Goal: Transaction & Acquisition: Book appointment/travel/reservation

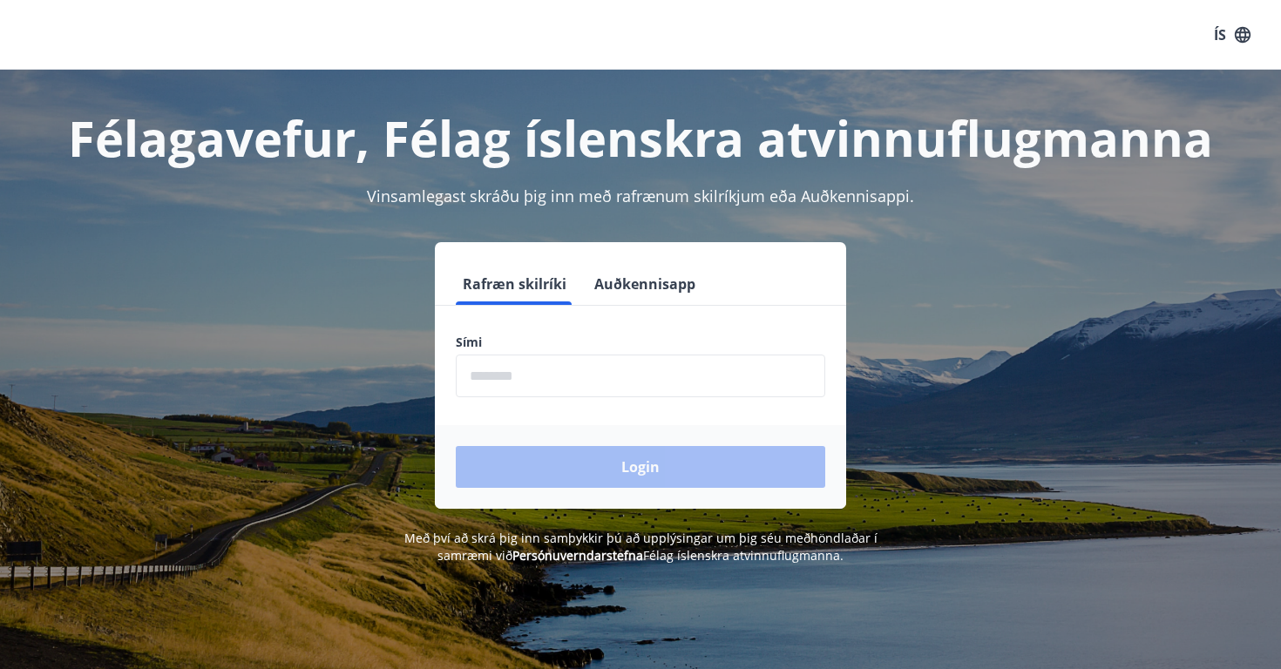
click at [669, 281] on button "Auðkennisapp" at bounding box center [644, 284] width 115 height 42
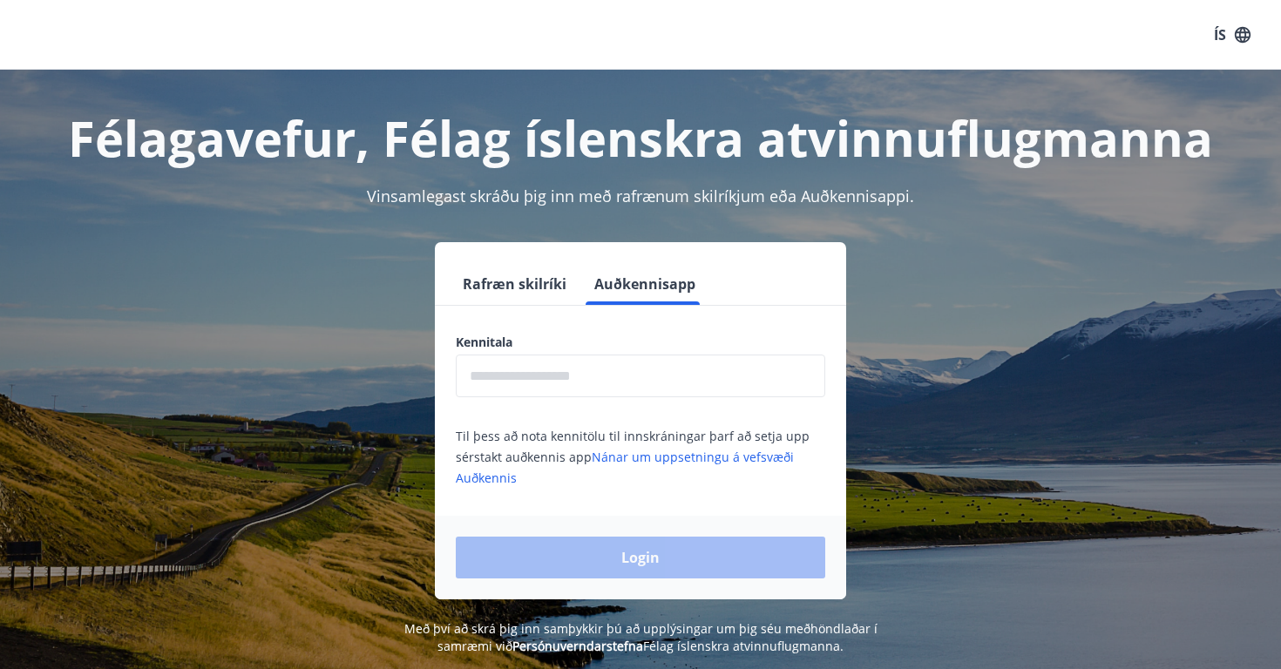
click at [625, 375] on input "text" at bounding box center [641, 376] width 370 height 43
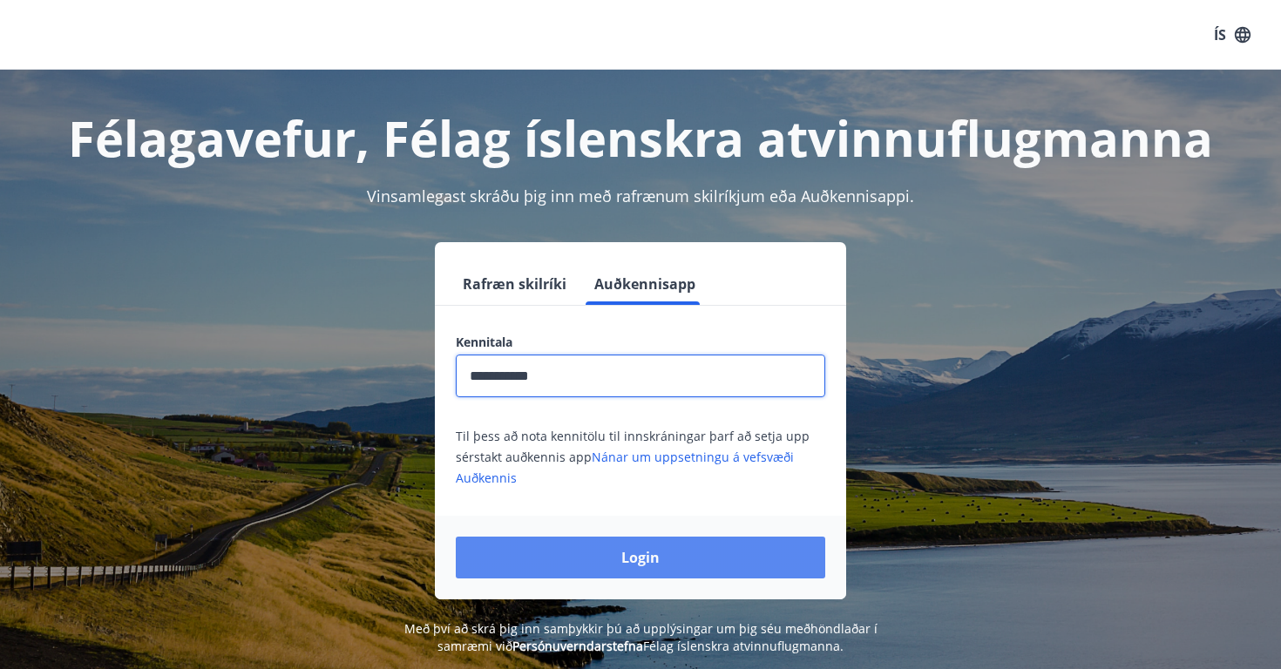
type input "**********"
click at [642, 553] on button "Login" at bounding box center [641, 558] width 370 height 42
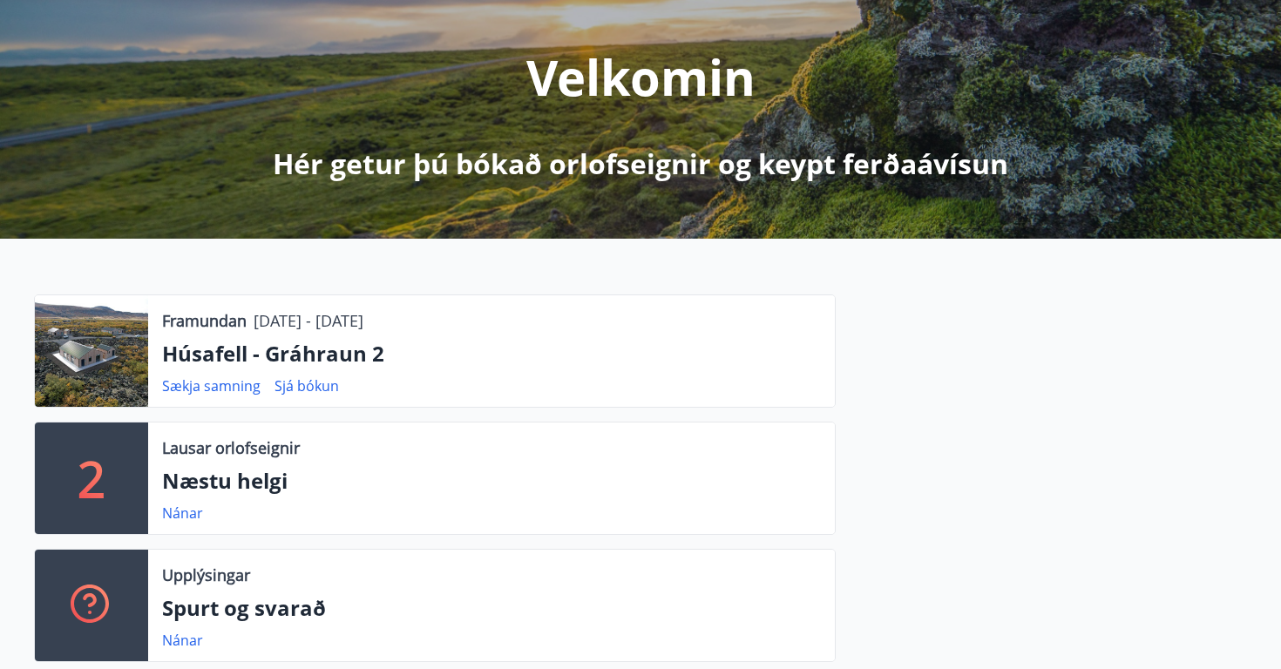
scroll to position [194, 0]
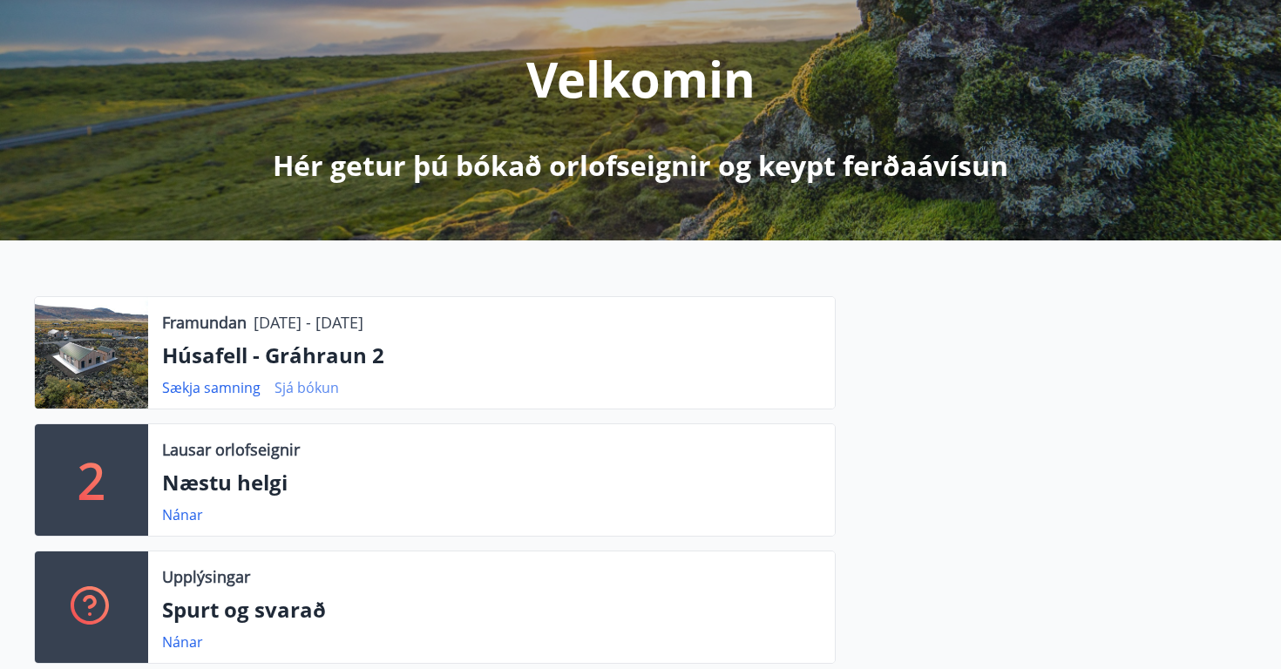
click at [329, 393] on link "Sjá bókun" at bounding box center [307, 387] width 64 height 19
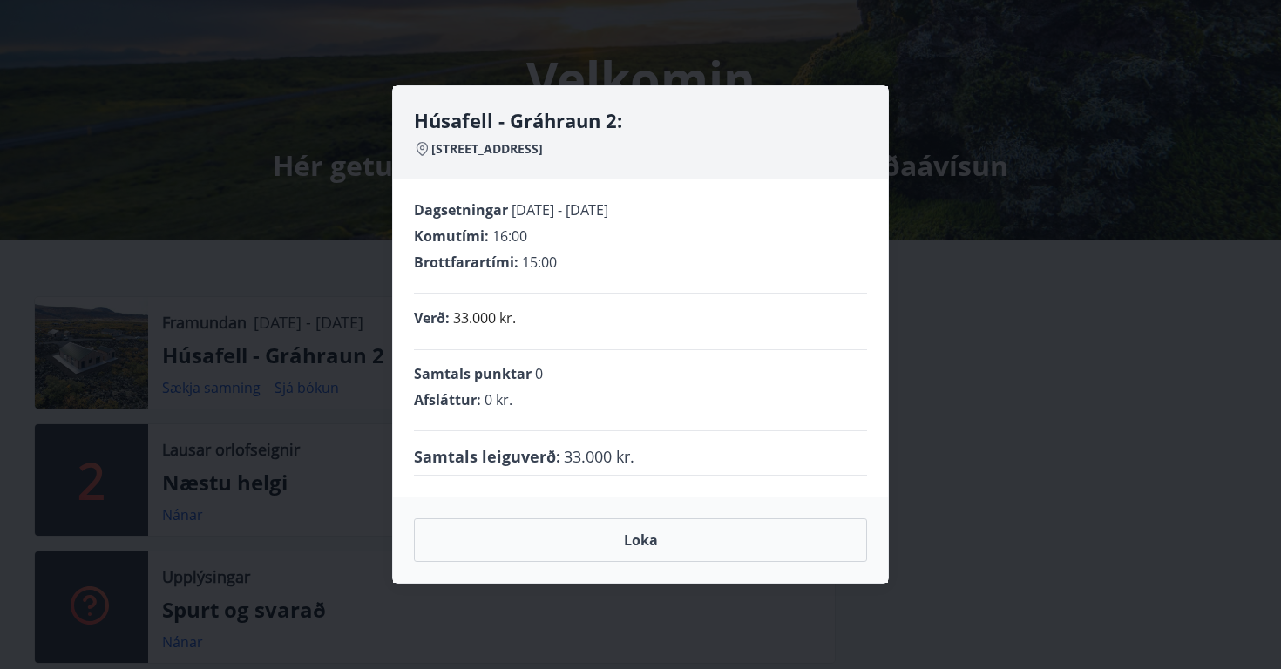
click at [324, 304] on div "Húsafell - Gráhraun 2: Gráhraun 2, 320 Reykholti Dagsetningar 05.12.2025 - 09.1…" at bounding box center [640, 334] width 1281 height 669
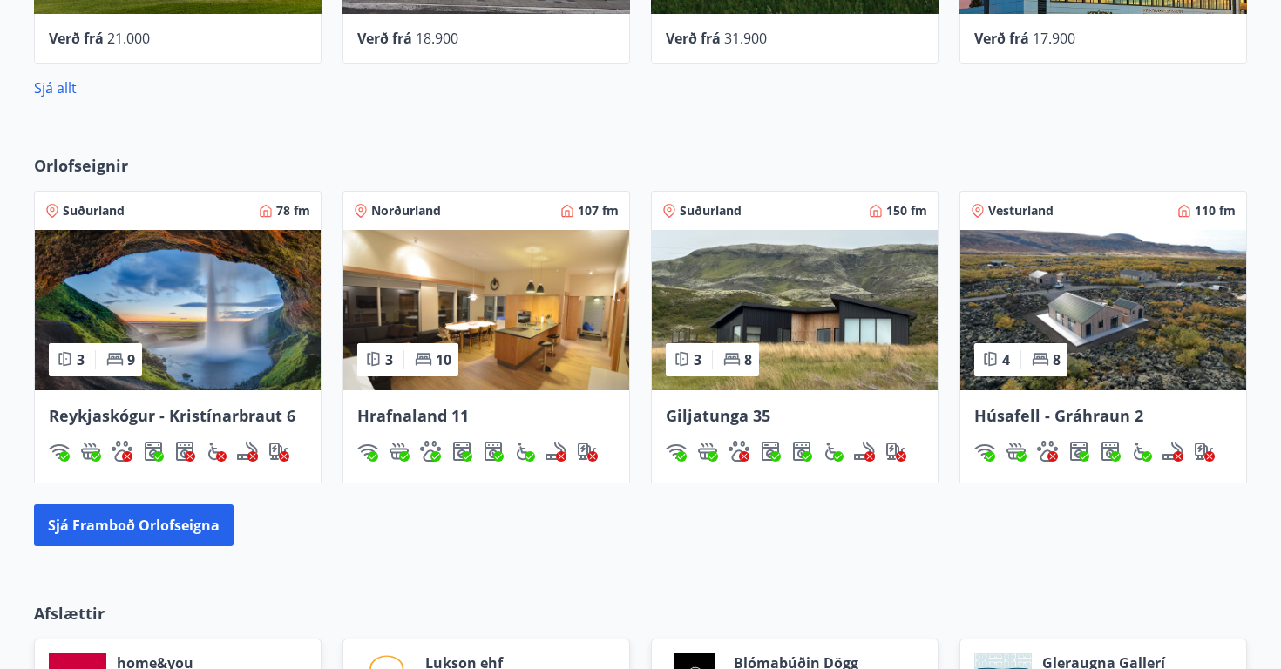
scroll to position [1112, 0]
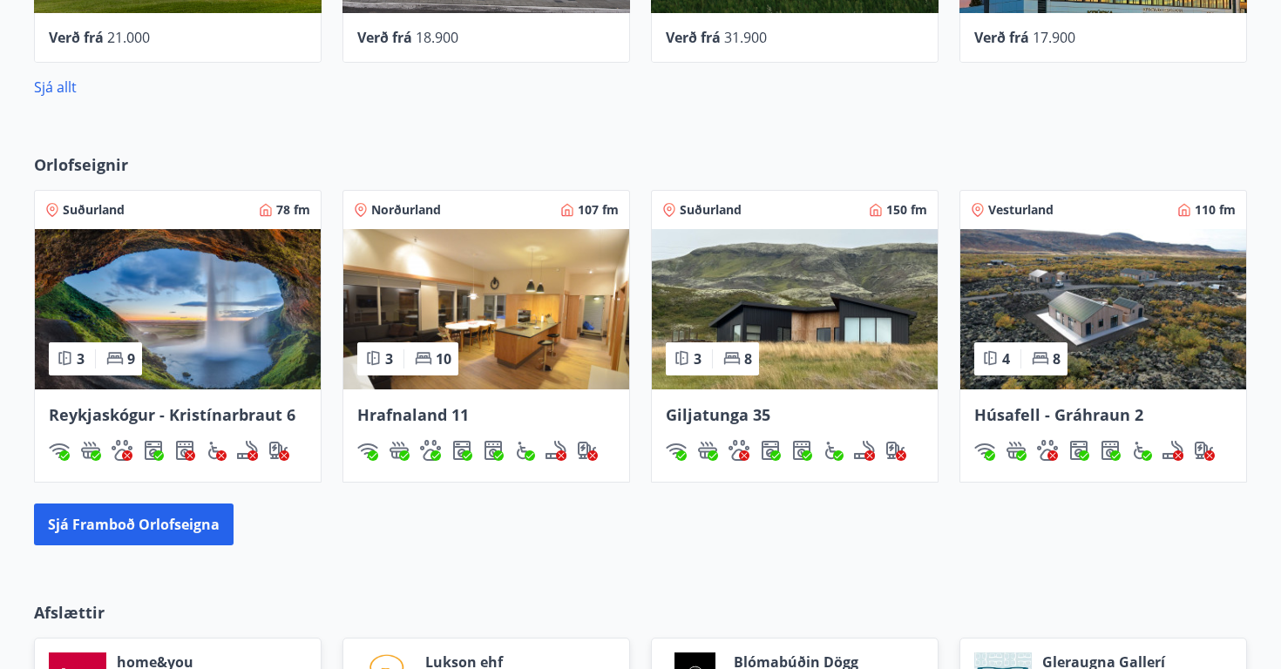
click at [1053, 424] on span "Húsafell - Gráhraun 2" at bounding box center [1058, 414] width 169 height 21
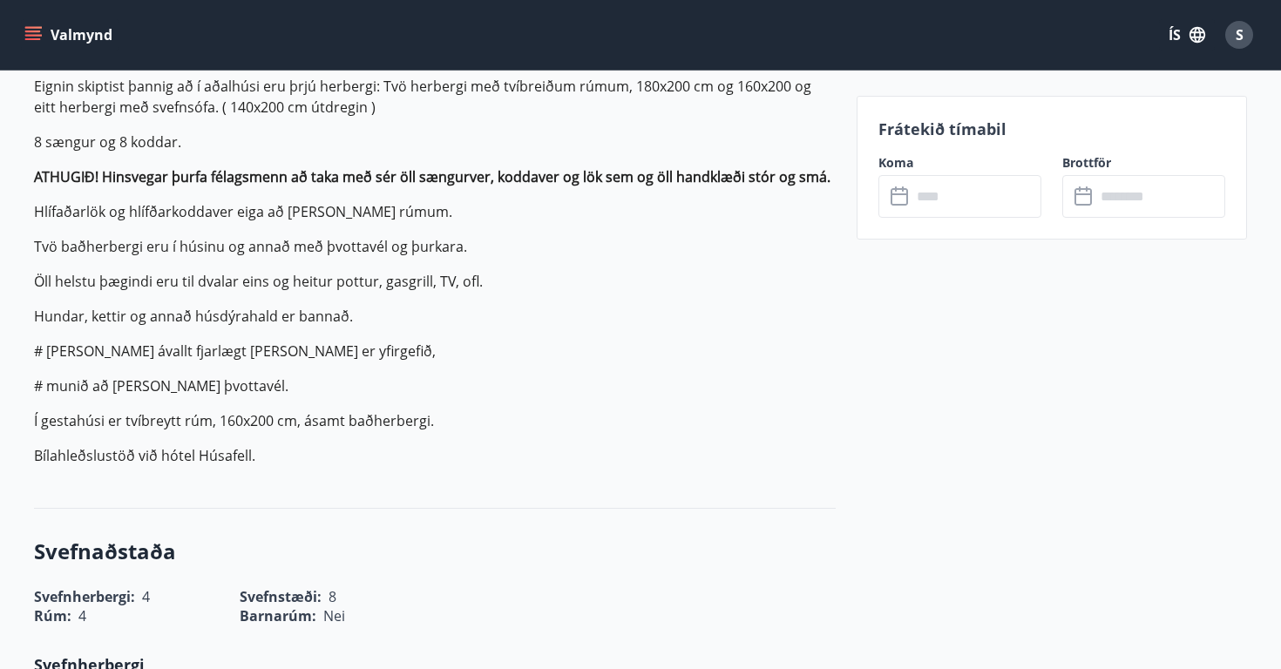
scroll to position [661, 0]
click at [945, 200] on input "text" at bounding box center [977, 196] width 130 height 43
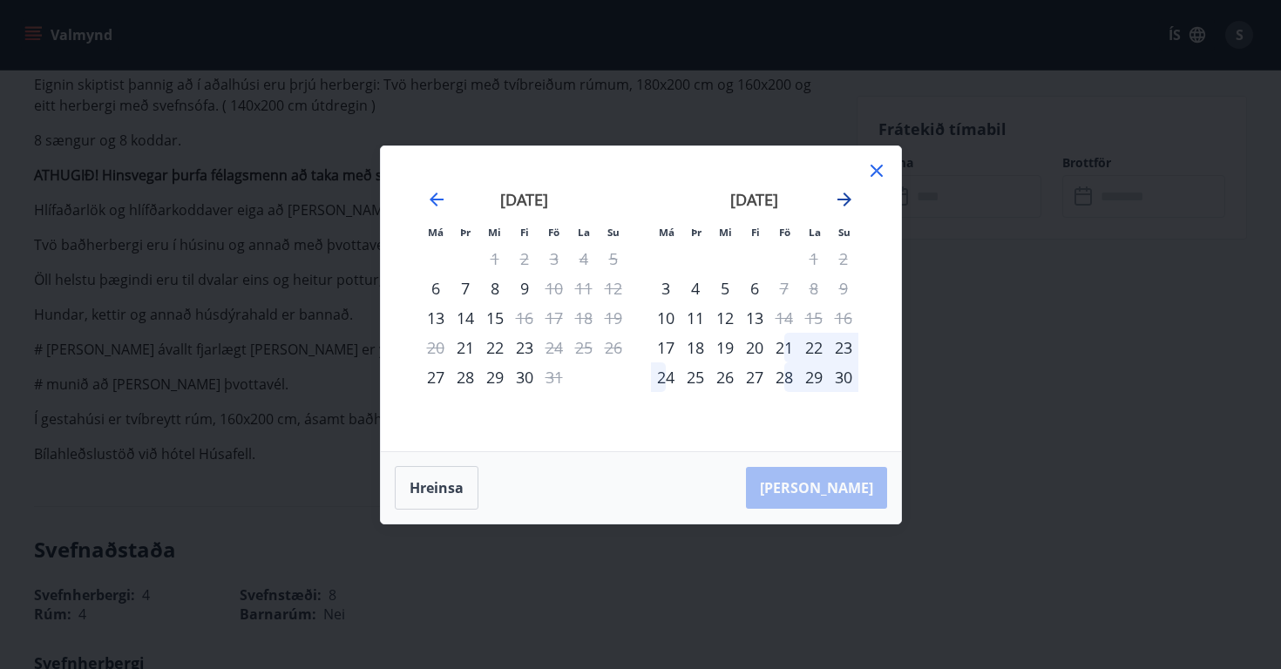
click at [848, 196] on icon "Move forward to switch to the next month." at bounding box center [844, 200] width 14 height 14
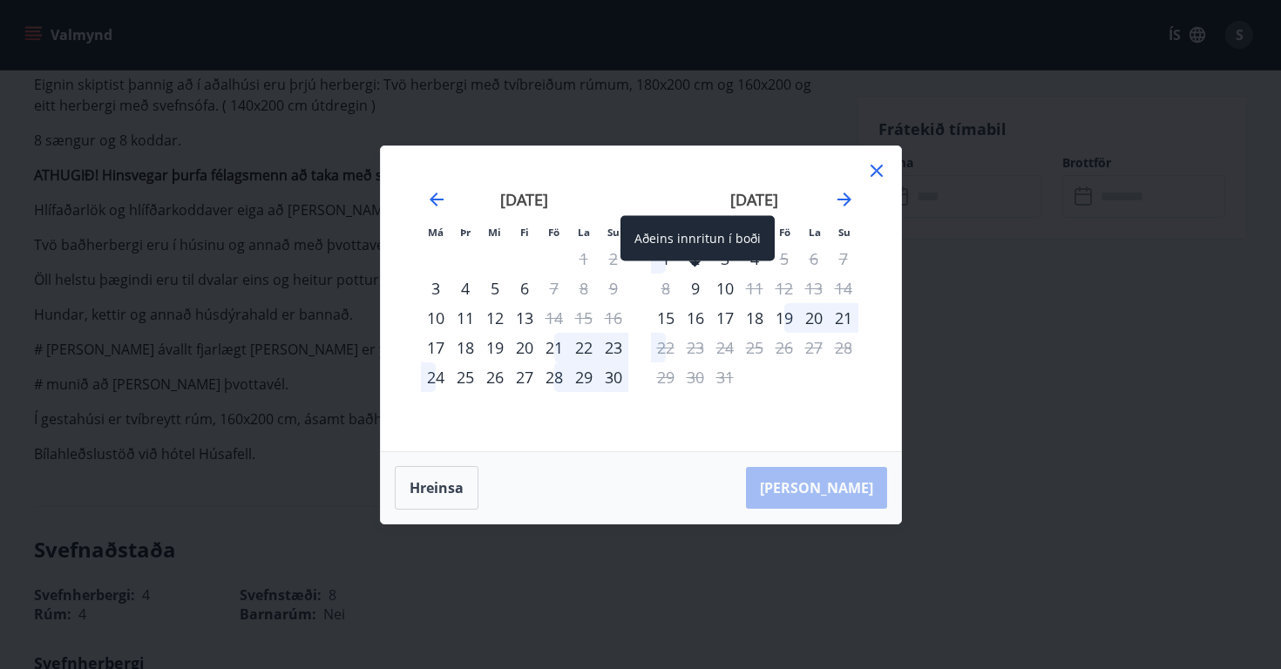
click at [702, 287] on div "9" at bounding box center [696, 289] width 30 height 30
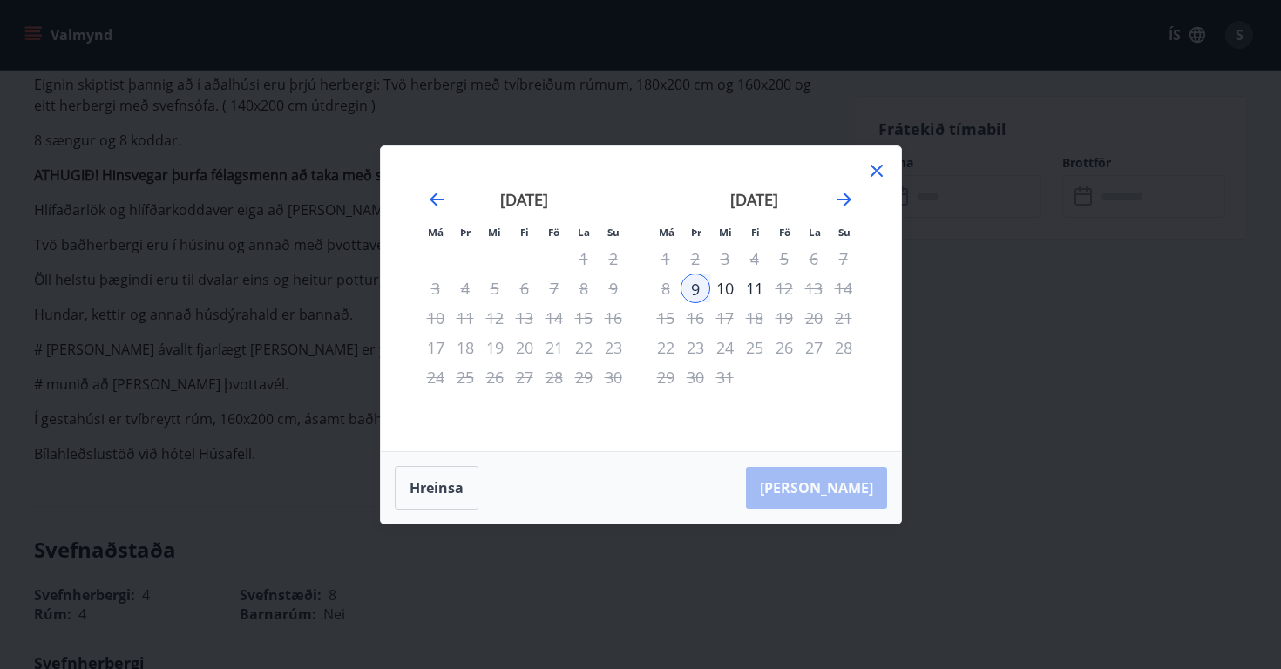
click at [722, 287] on div "10" at bounding box center [725, 289] width 30 height 30
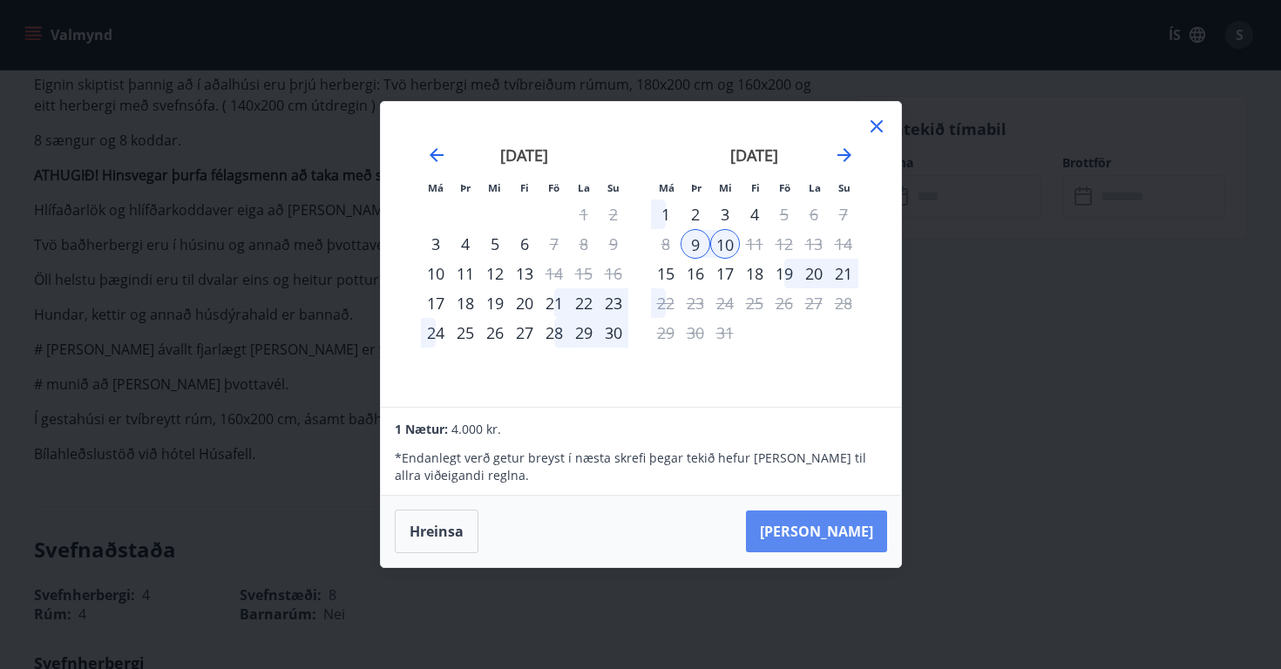
click at [851, 533] on button "[PERSON_NAME]" at bounding box center [816, 532] width 141 height 42
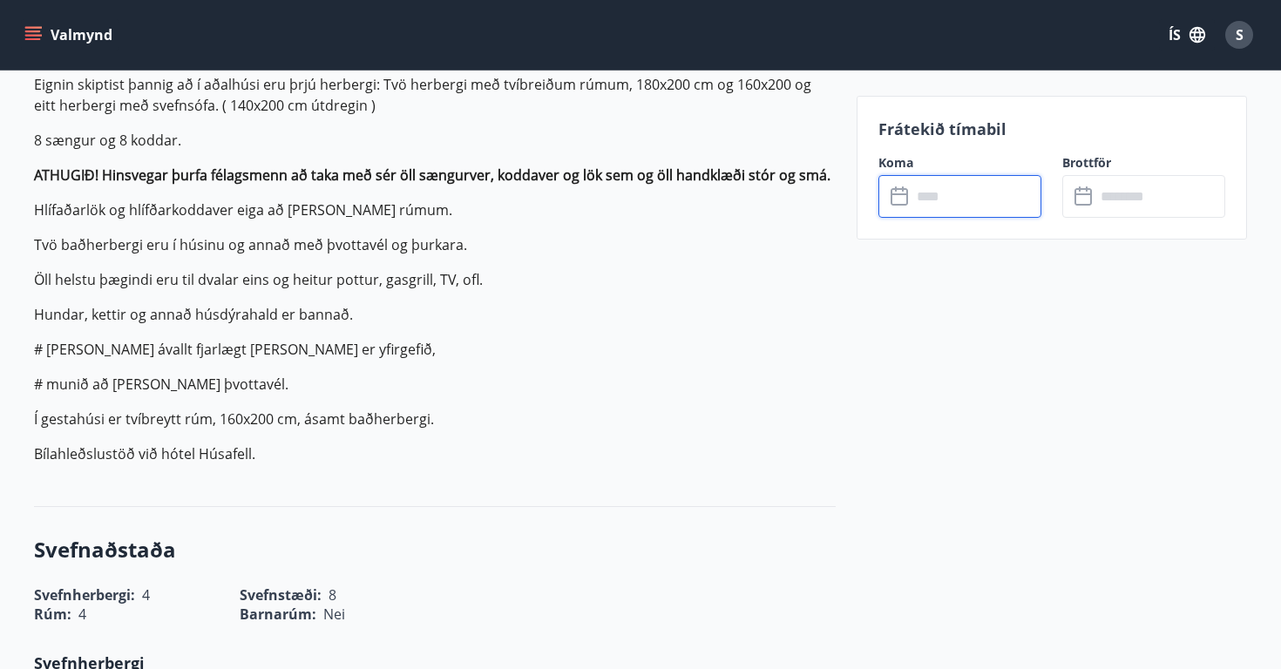
type input "******"
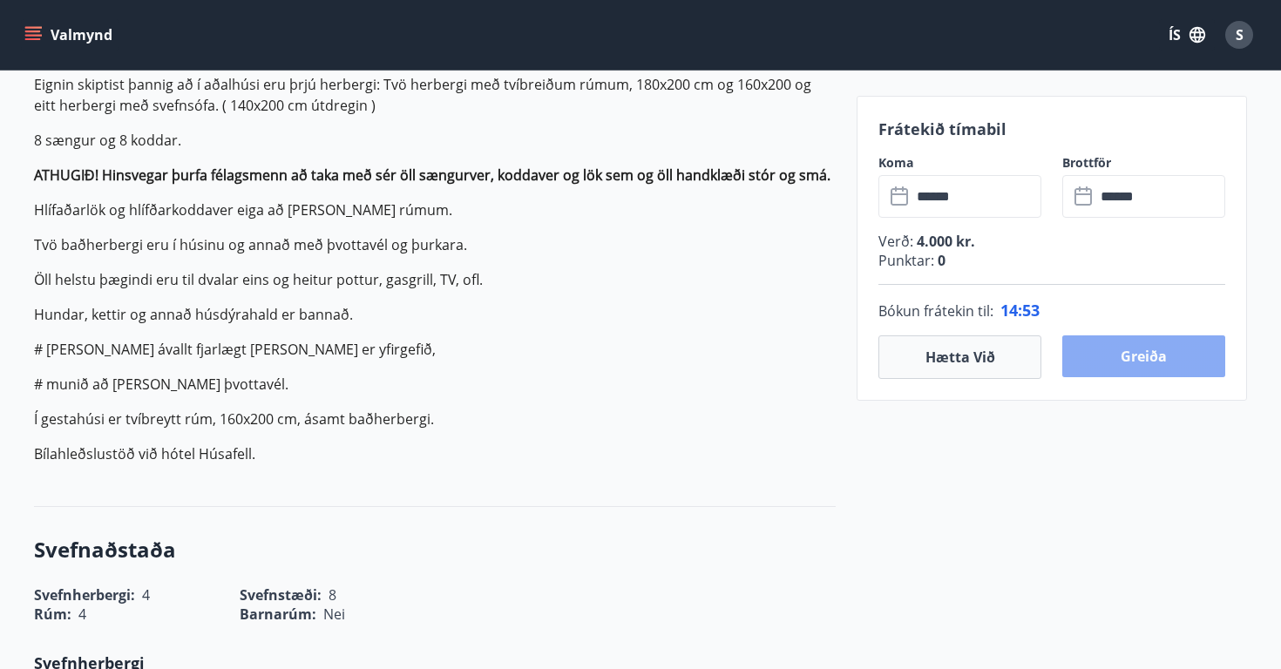
click at [1155, 351] on button "Greiða" at bounding box center [1143, 357] width 163 height 42
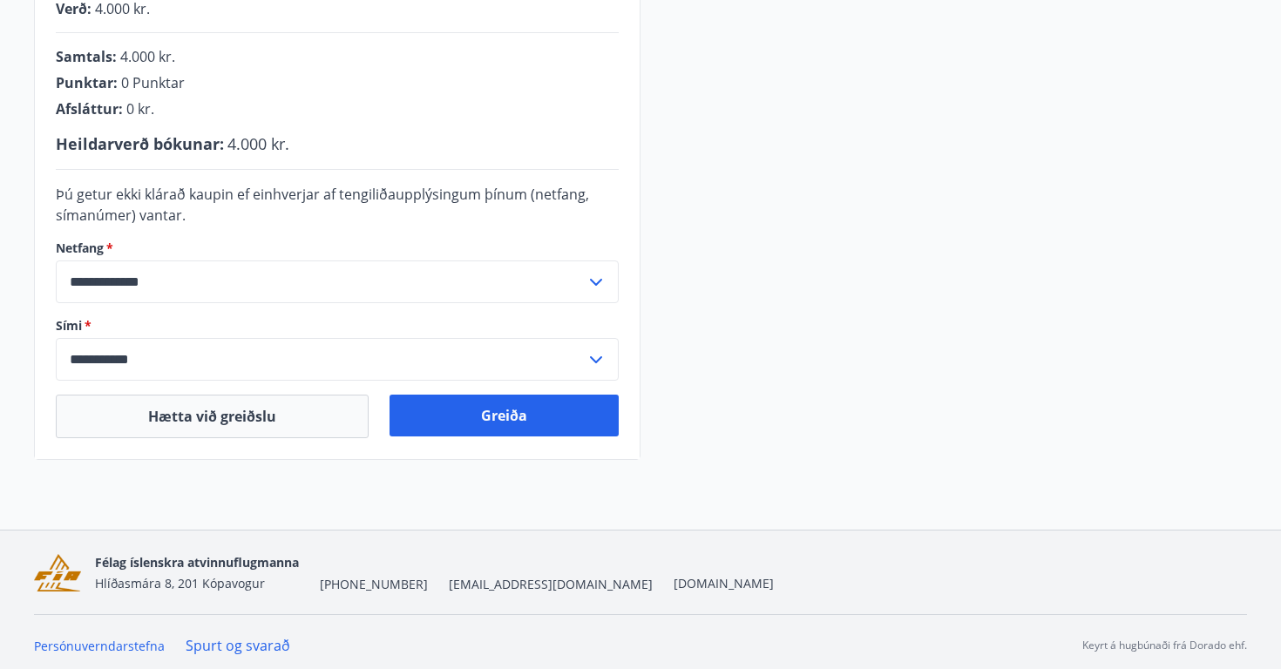
scroll to position [483, 0]
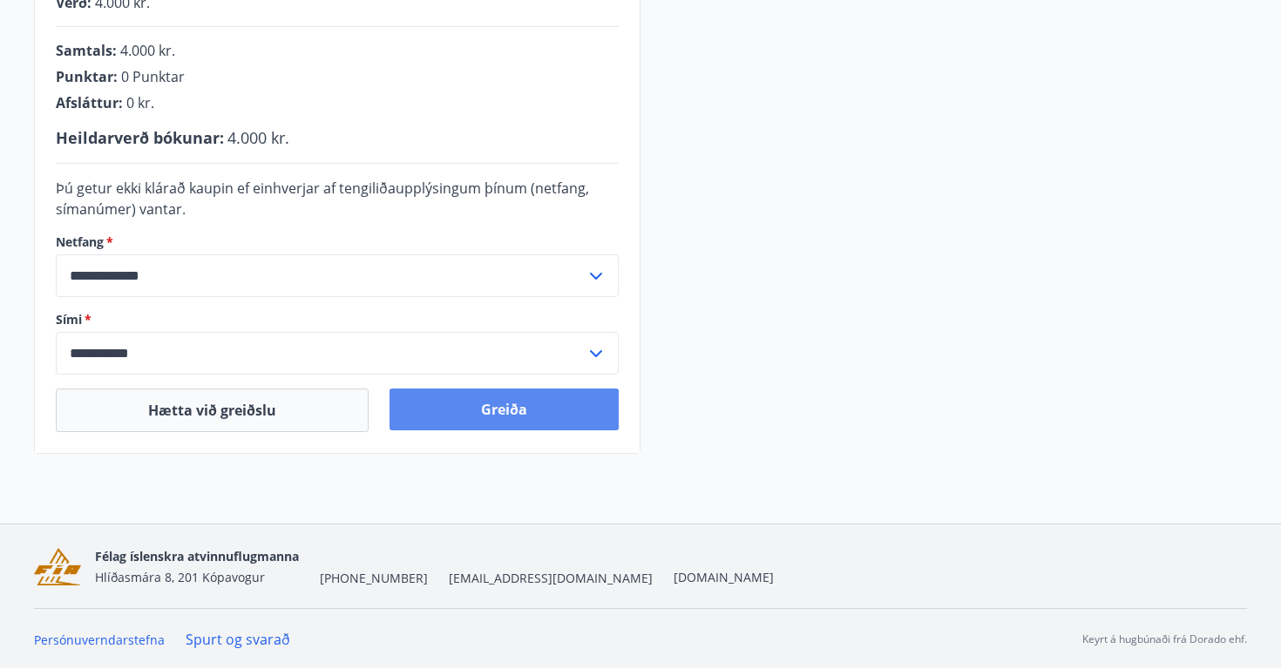
click at [558, 416] on button "Greiða" at bounding box center [504, 410] width 229 height 42
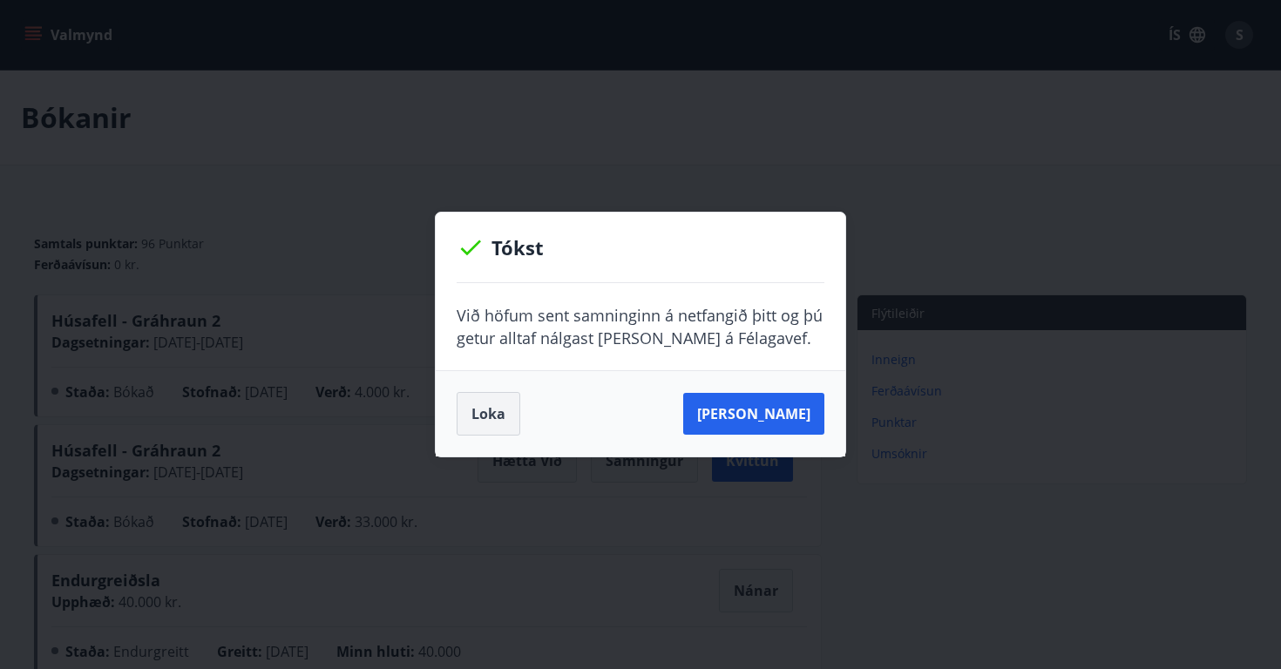
click at [492, 418] on button "Loka" at bounding box center [489, 414] width 64 height 44
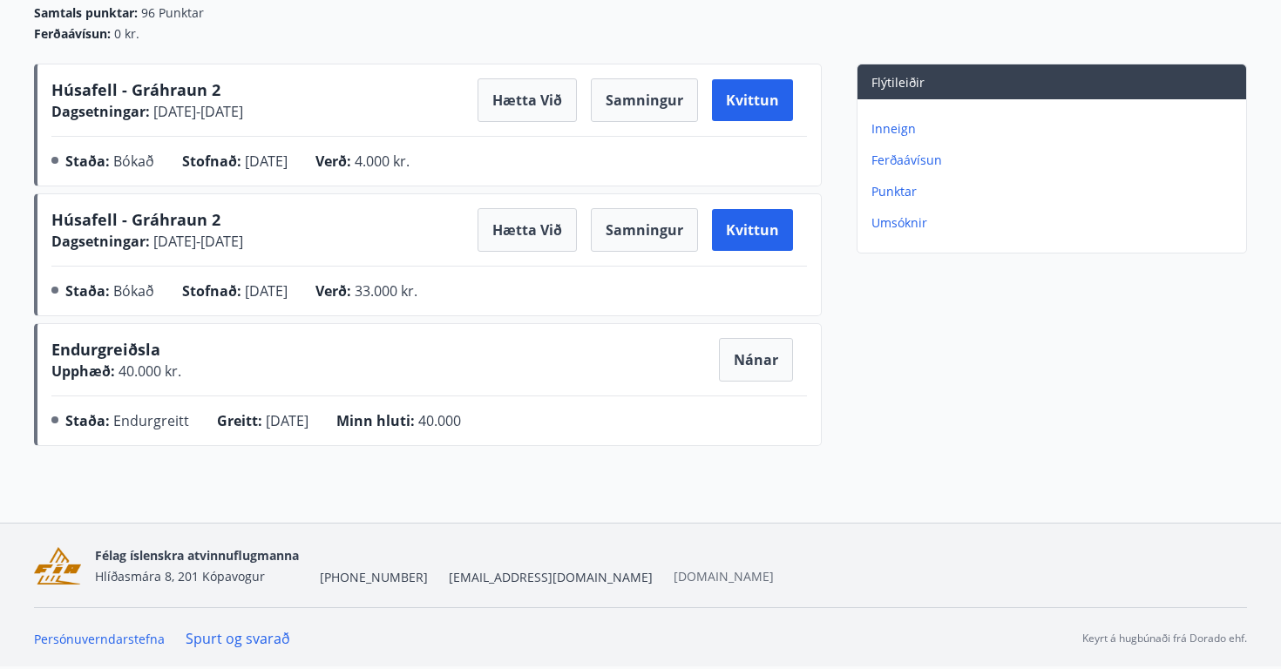
scroll to position [231, 0]
click at [912, 194] on p "Punktar" at bounding box center [1055, 191] width 368 height 17
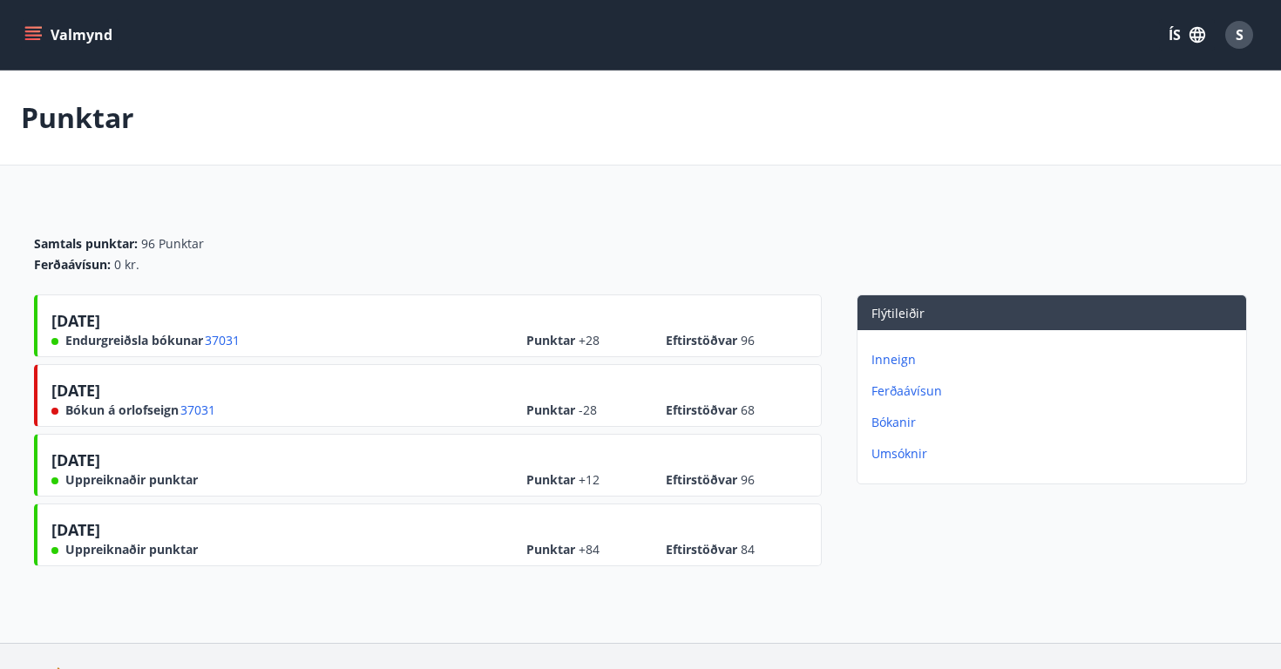
click at [919, 385] on p "Ferðaávísun" at bounding box center [1055, 391] width 368 height 17
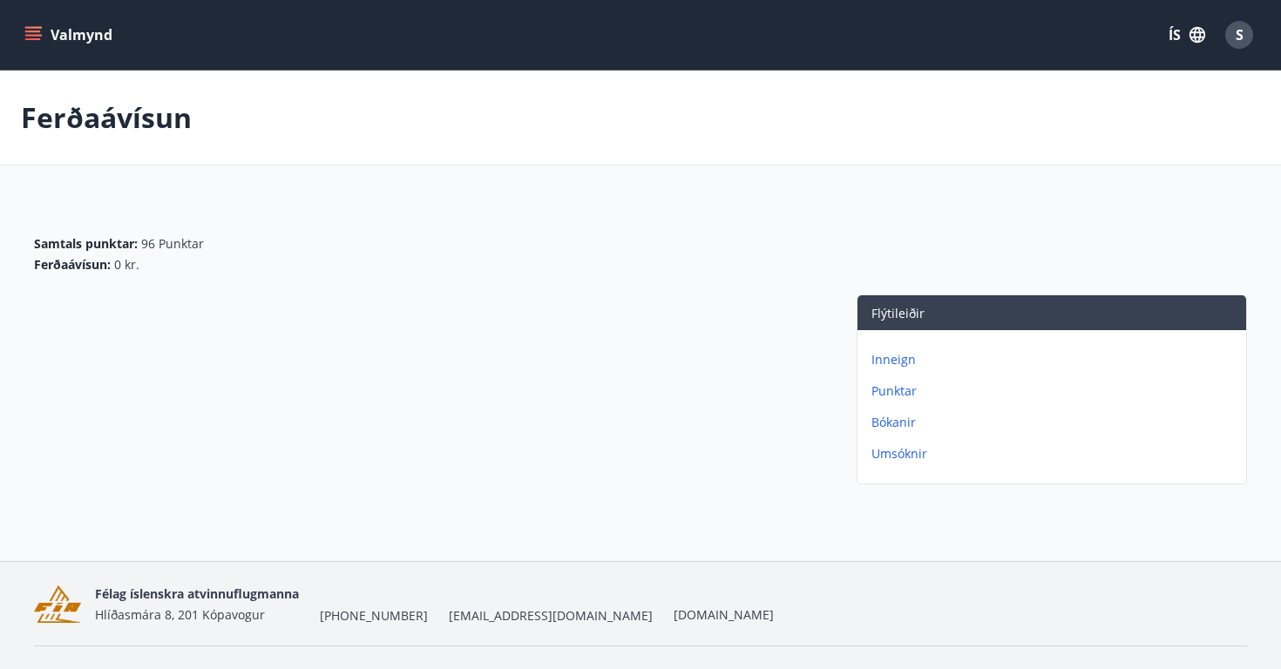
click at [66, 35] on button "Valmynd" at bounding box center [70, 34] width 98 height 31
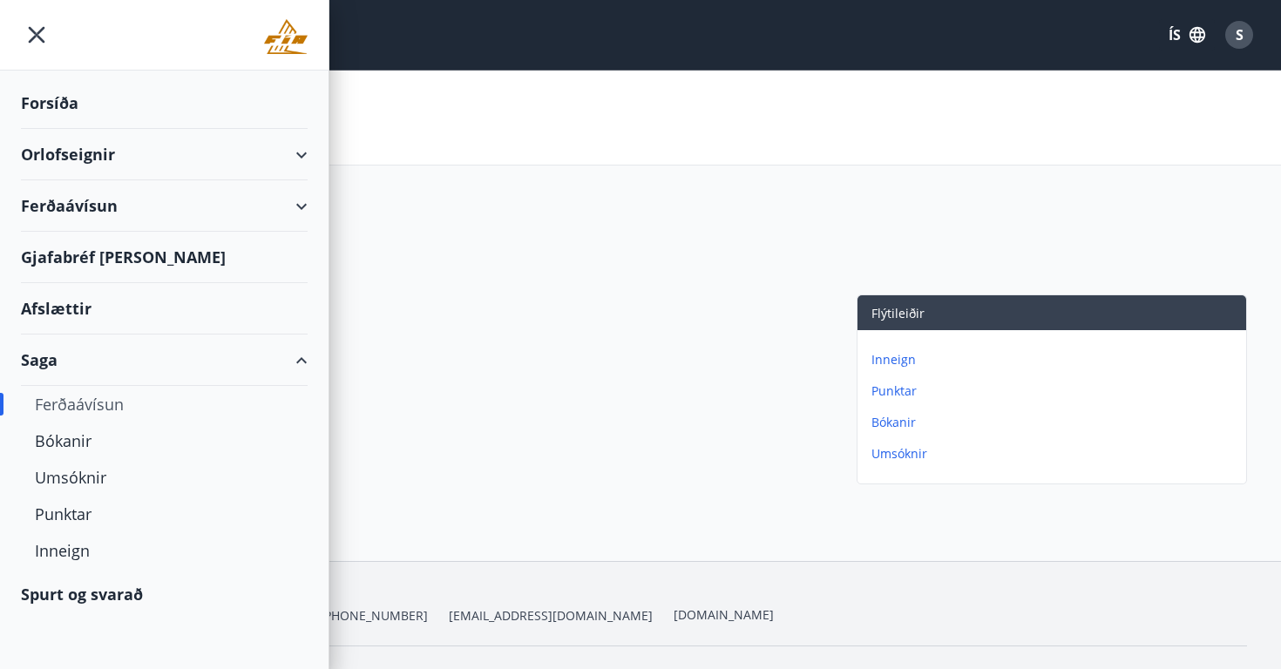
click at [94, 202] on div "Ferðaávísun" at bounding box center [164, 205] width 287 height 51
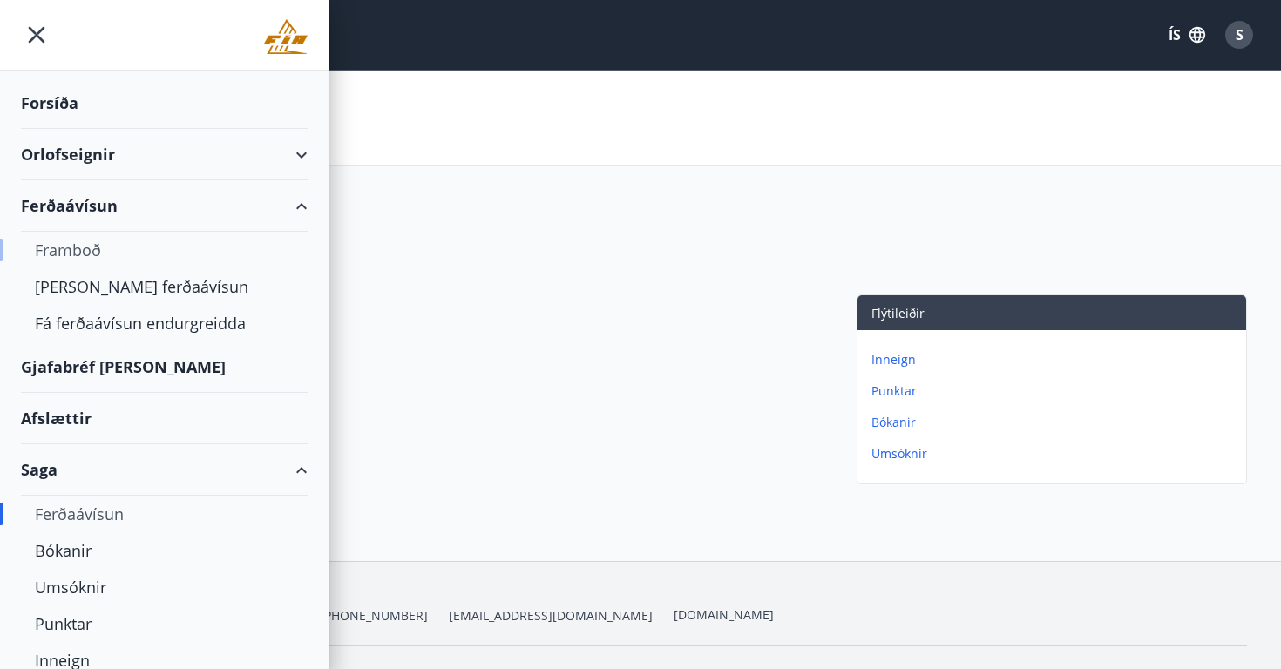
click at [92, 244] on div "Framboð" at bounding box center [164, 250] width 259 height 37
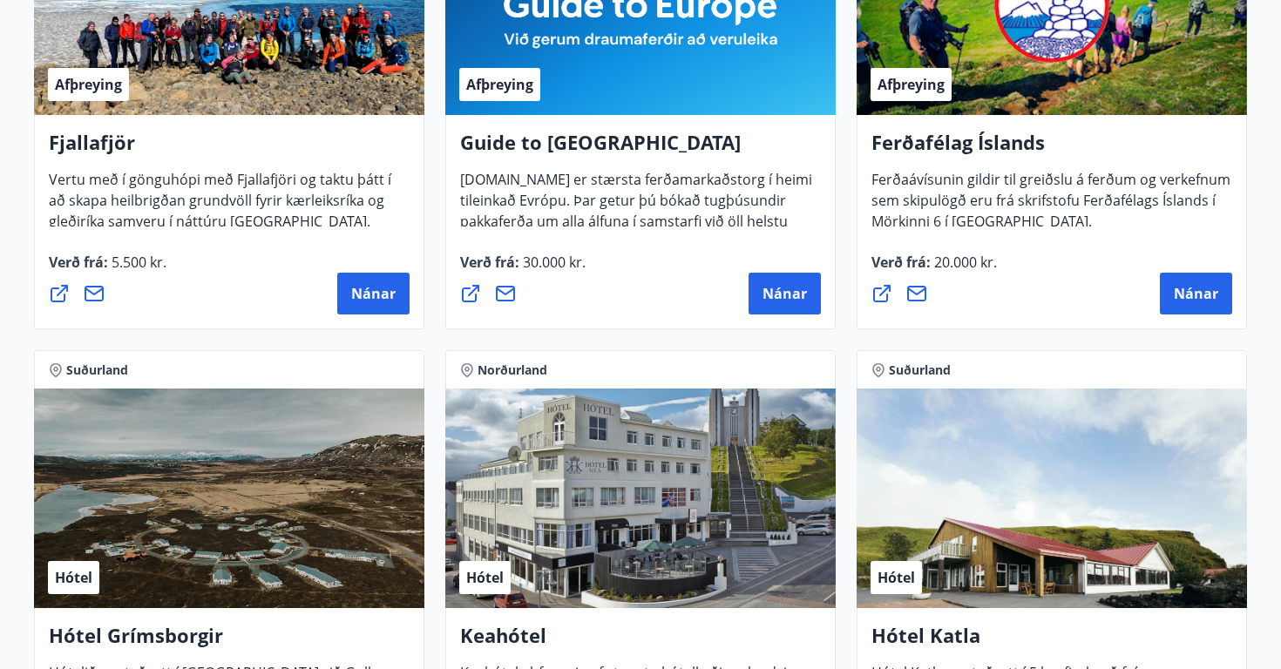
scroll to position [488, 0]
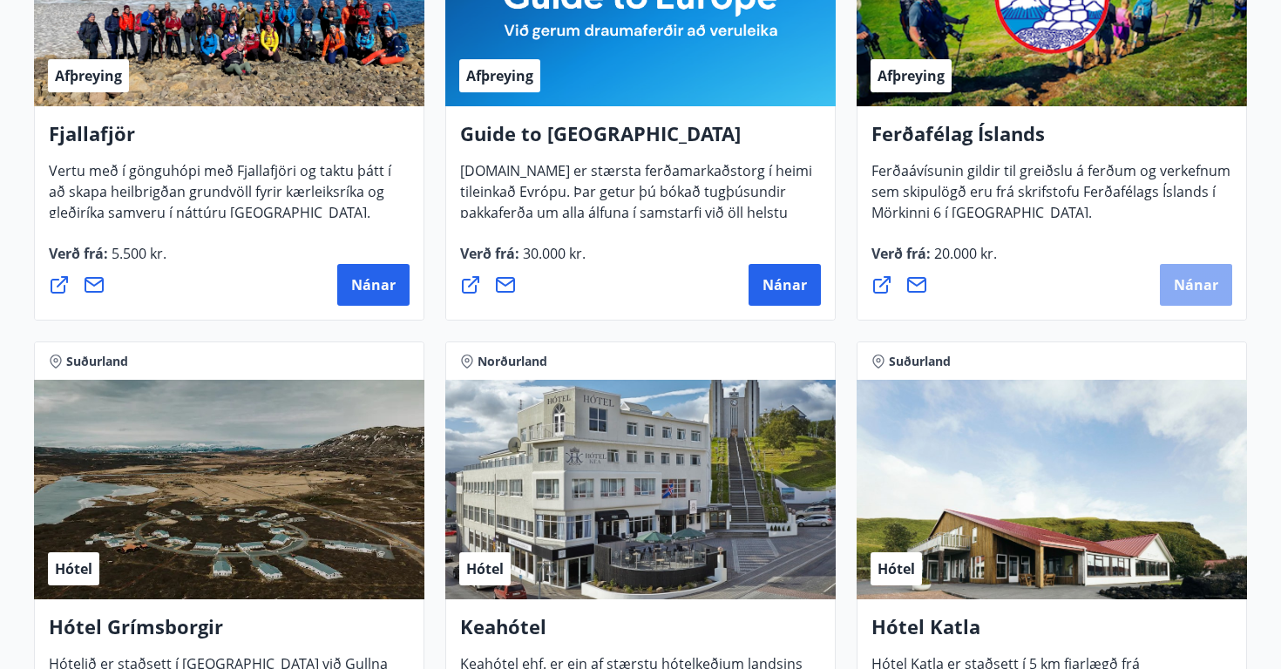
click at [1179, 276] on span "Nánar" at bounding box center [1196, 284] width 44 height 19
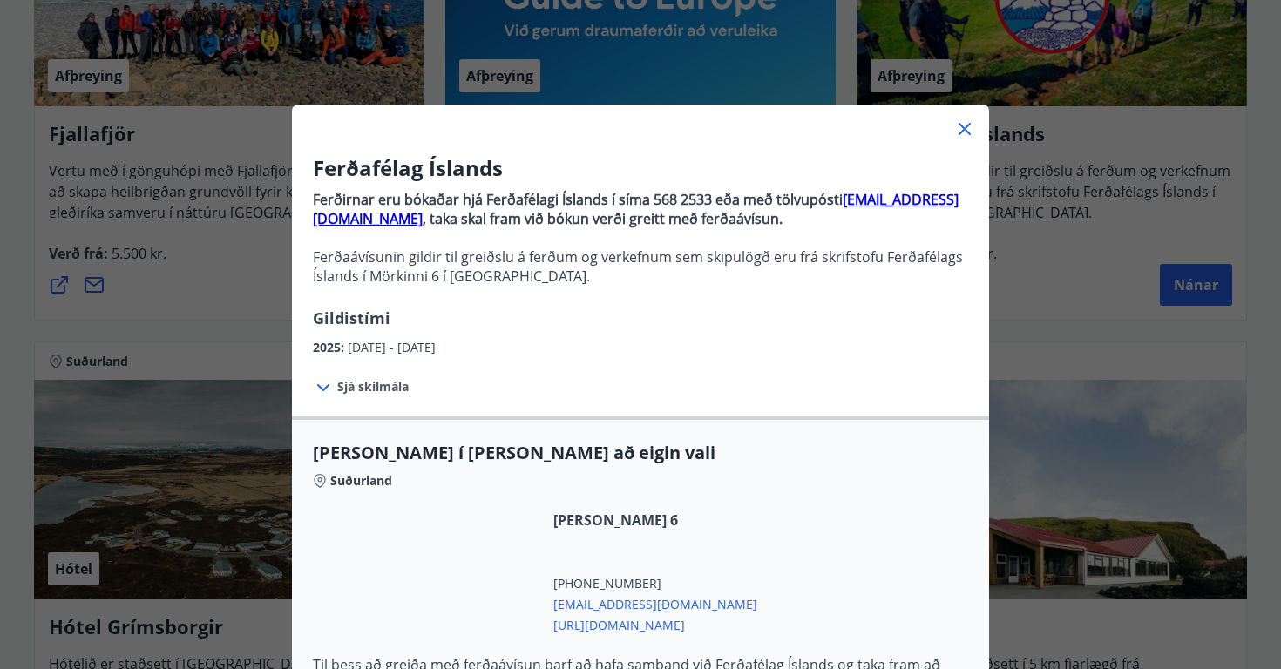
scroll to position [0, 0]
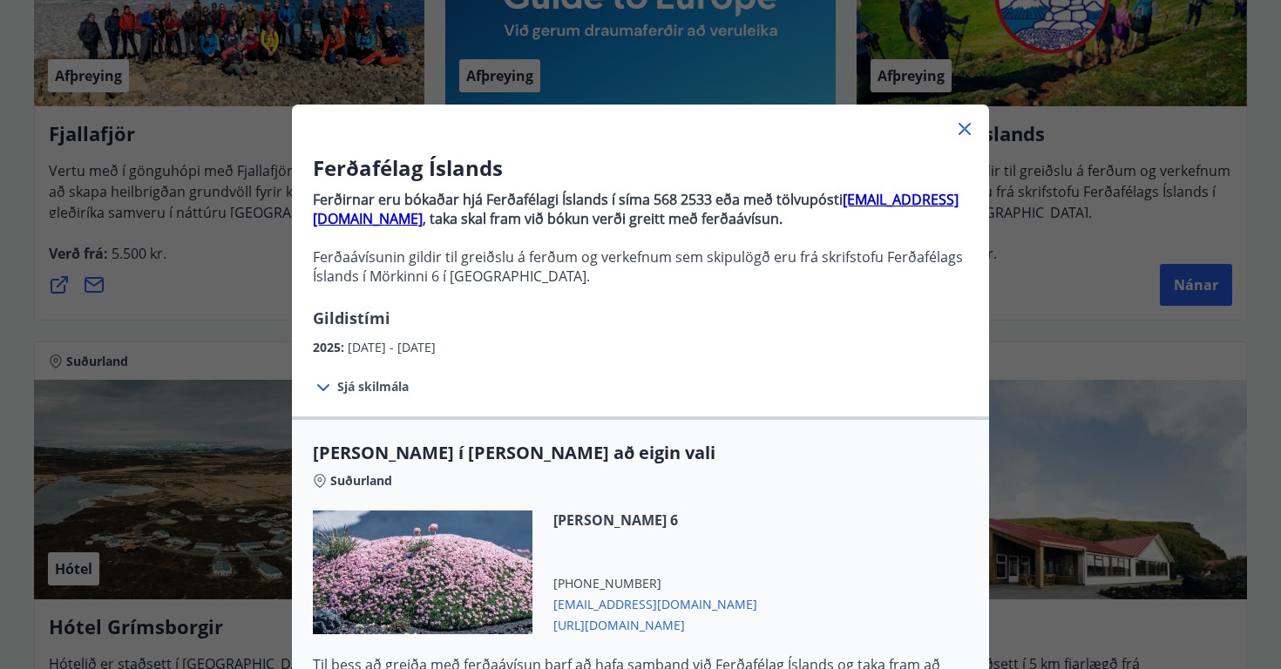
click at [960, 129] on icon at bounding box center [964, 129] width 21 height 21
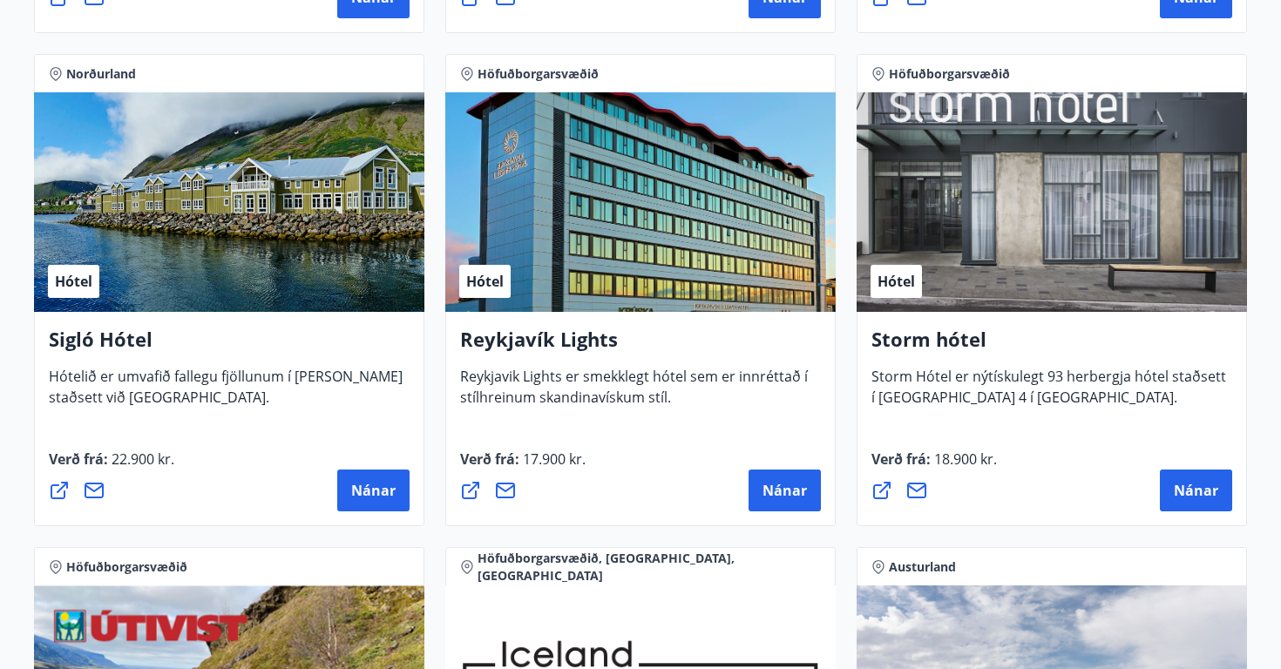
scroll to position [1274, 0]
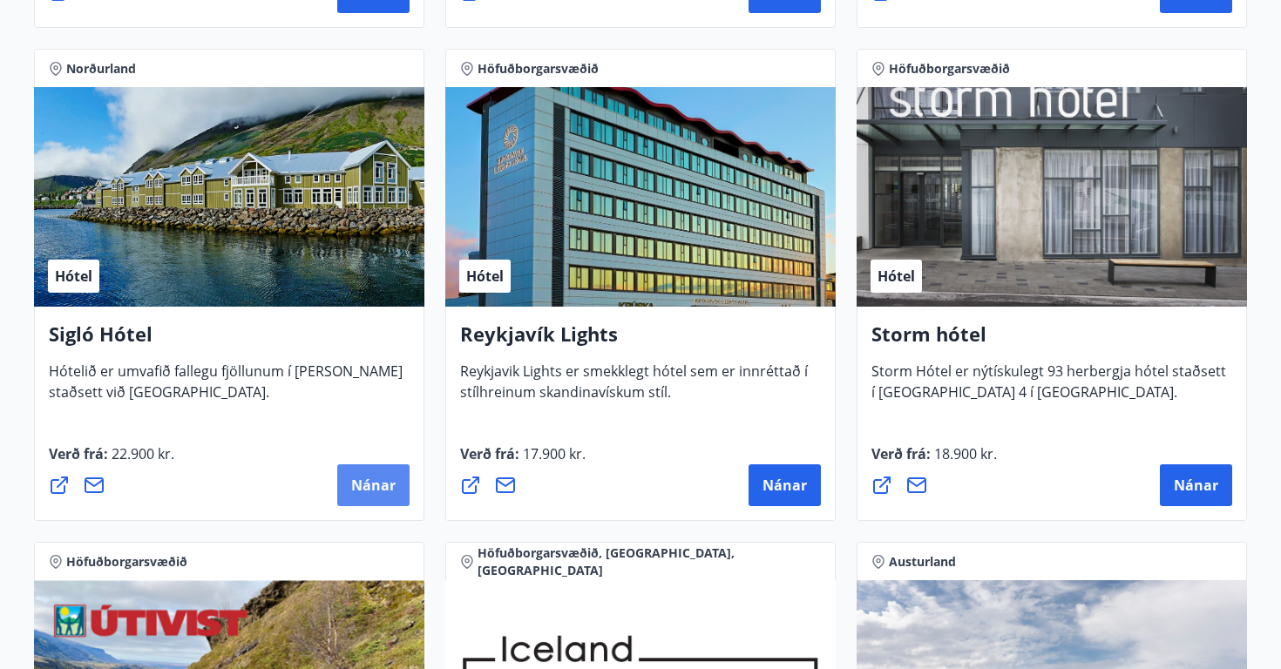
click at [389, 498] on button "Nánar" at bounding box center [373, 486] width 72 height 42
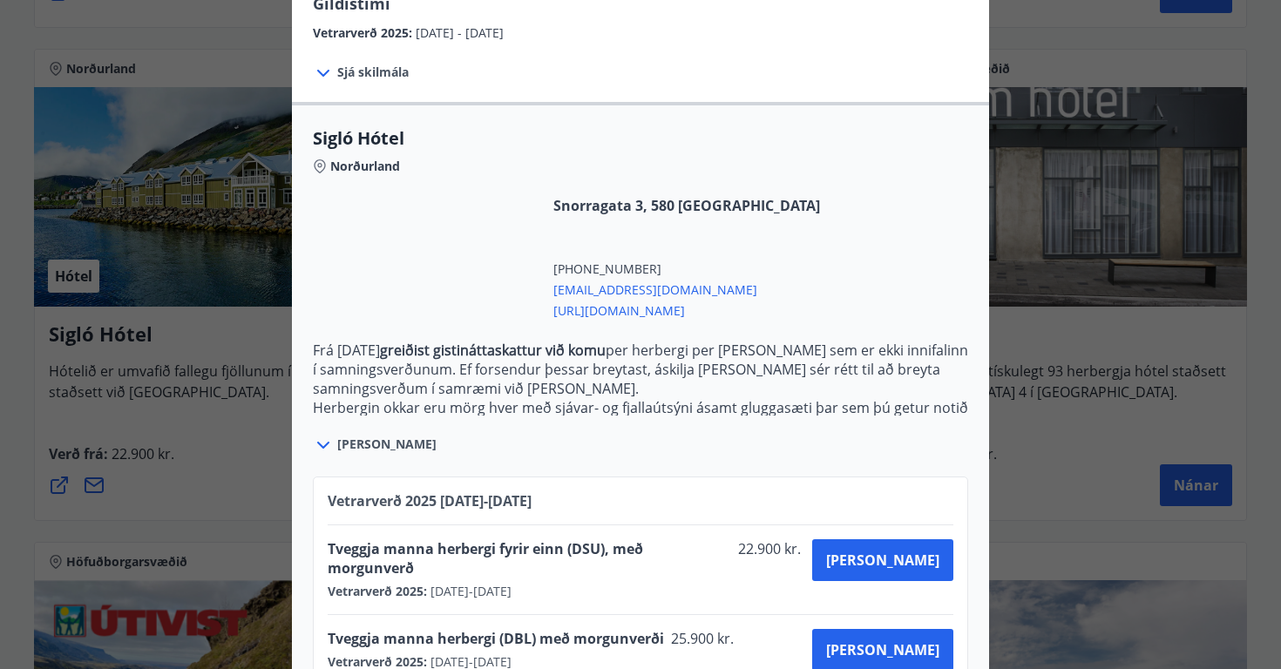
scroll to position [352, 0]
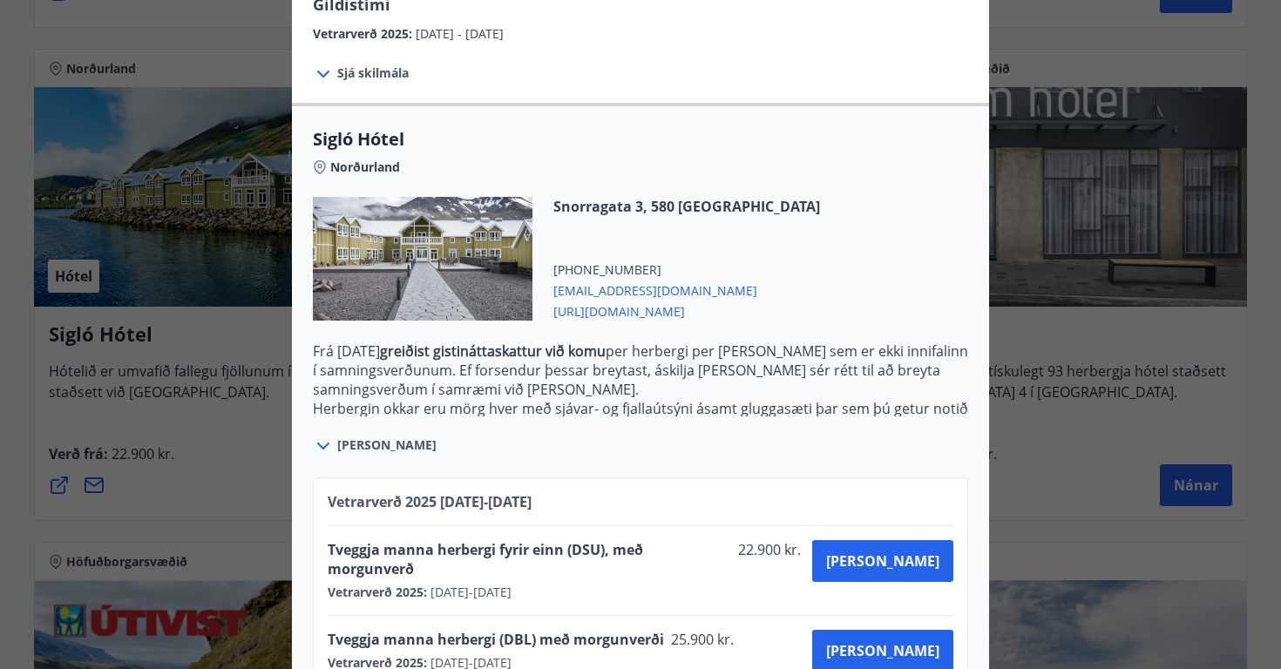
click at [336, 434] on div at bounding box center [325, 445] width 24 height 23
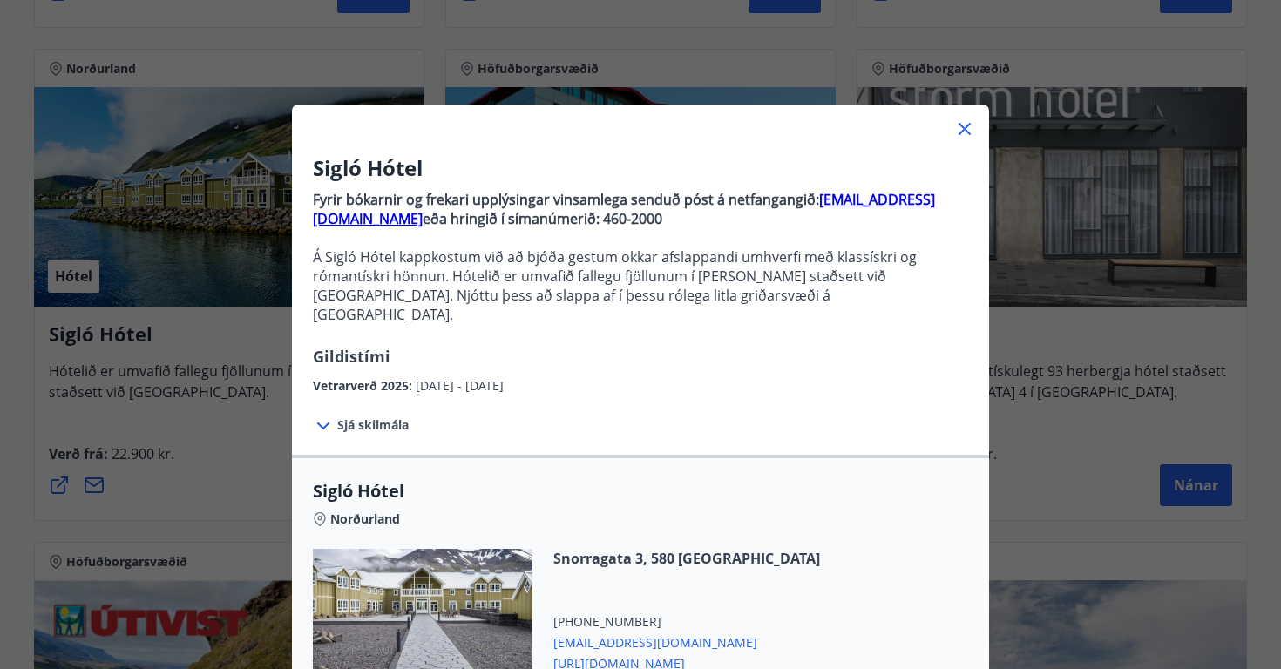
scroll to position [0, 0]
click at [965, 129] on icon at bounding box center [965, 129] width 3 height 3
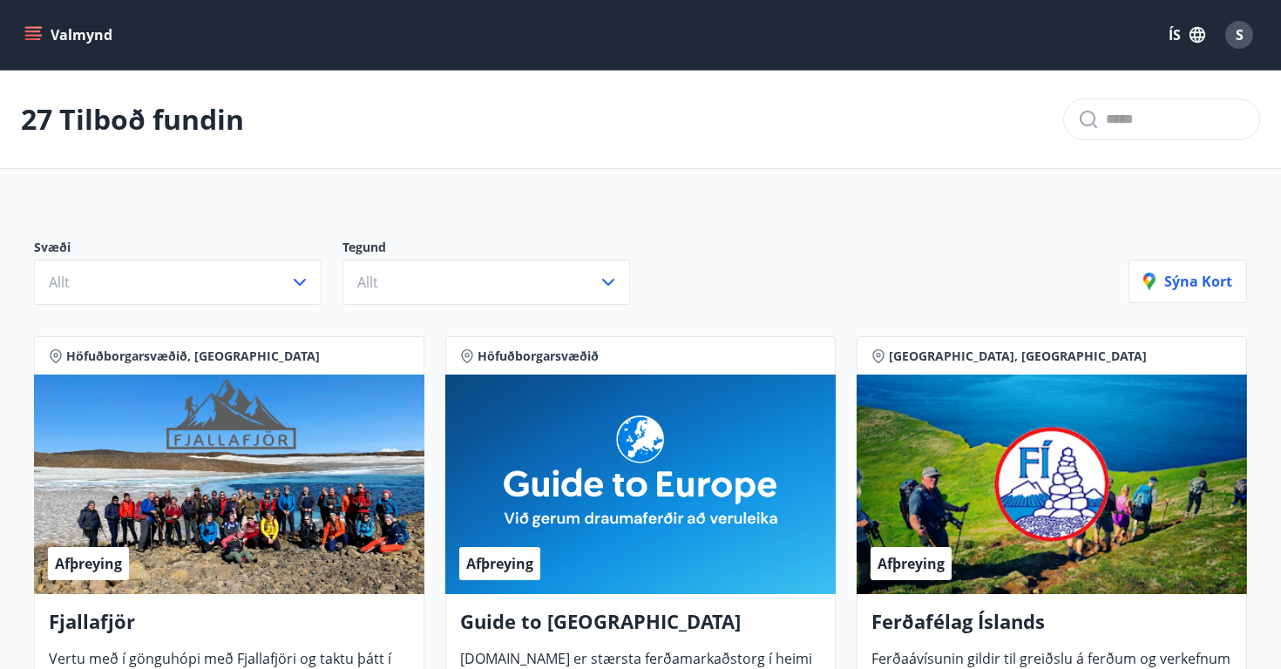
click at [52, 32] on button "Valmynd" at bounding box center [70, 34] width 98 height 31
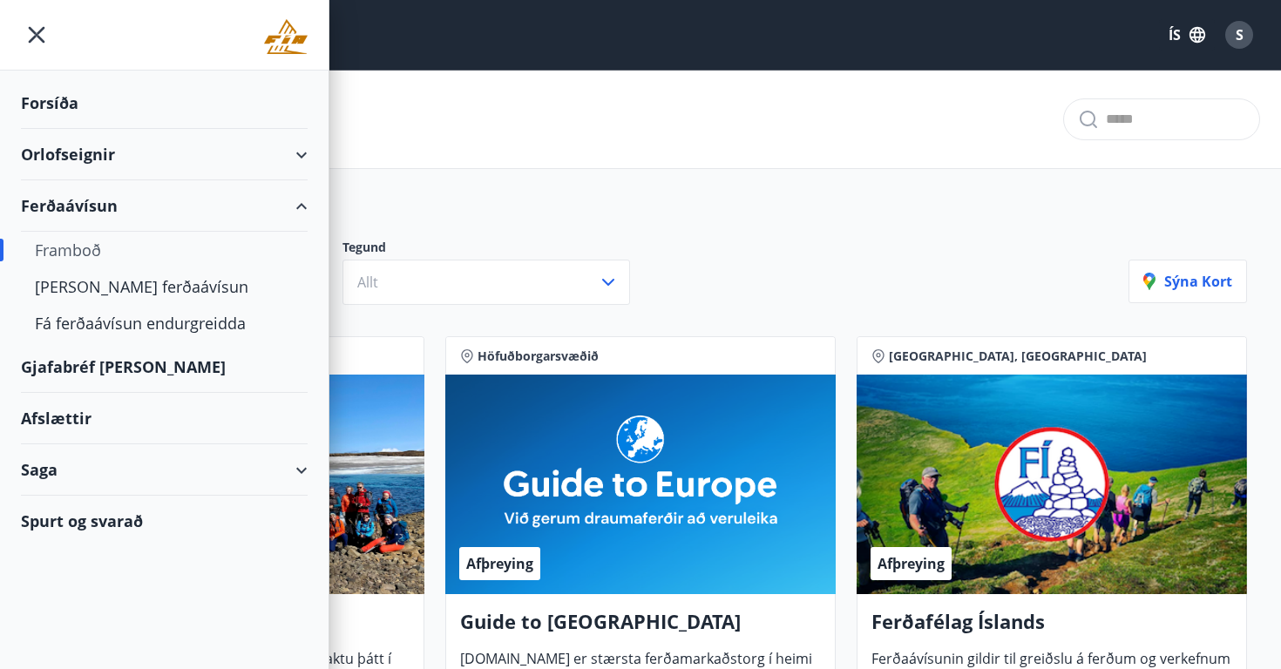
click at [85, 365] on div "Gjafabréf [PERSON_NAME]" at bounding box center [164, 367] width 287 height 51
click at [77, 422] on div "Afslættir" at bounding box center [164, 418] width 287 height 51
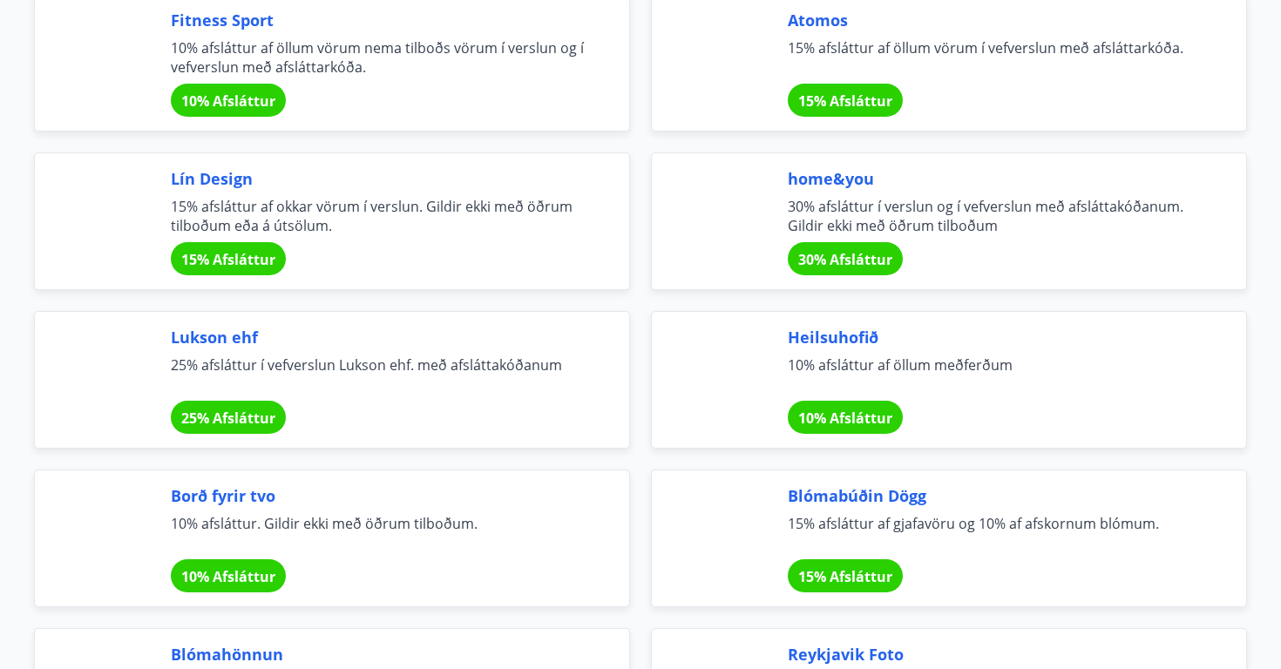
scroll to position [711, 0]
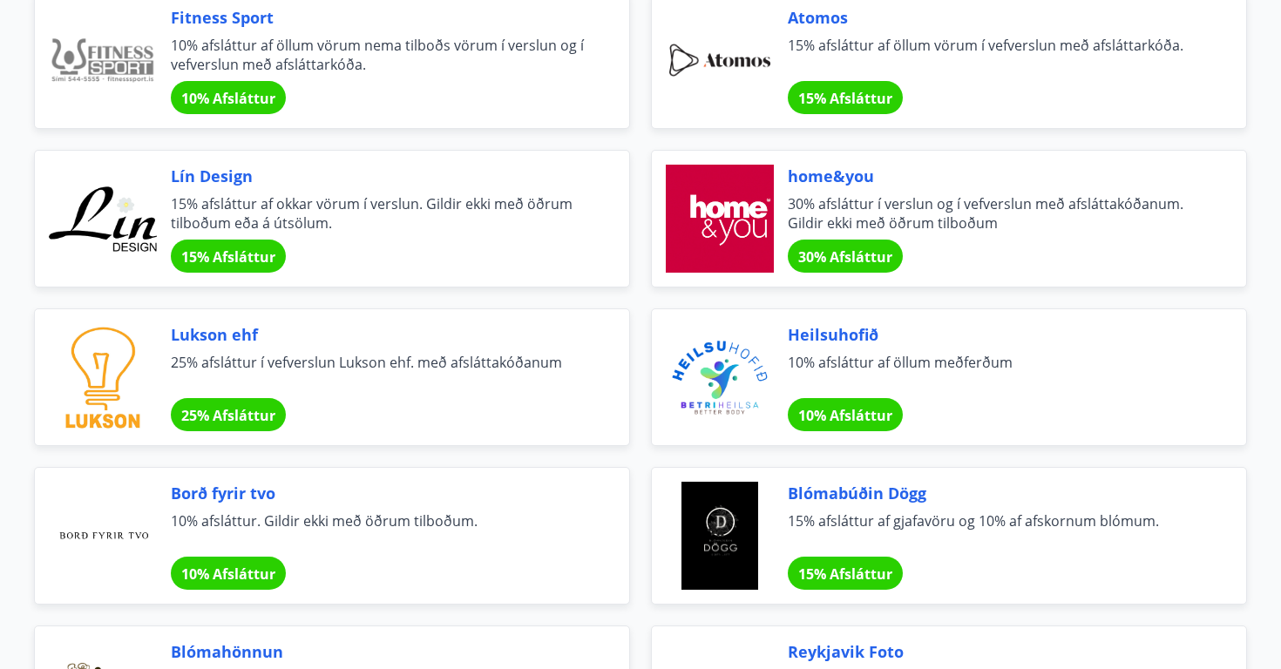
click at [271, 105] on span "10% Afsláttur" at bounding box center [228, 98] width 94 height 19
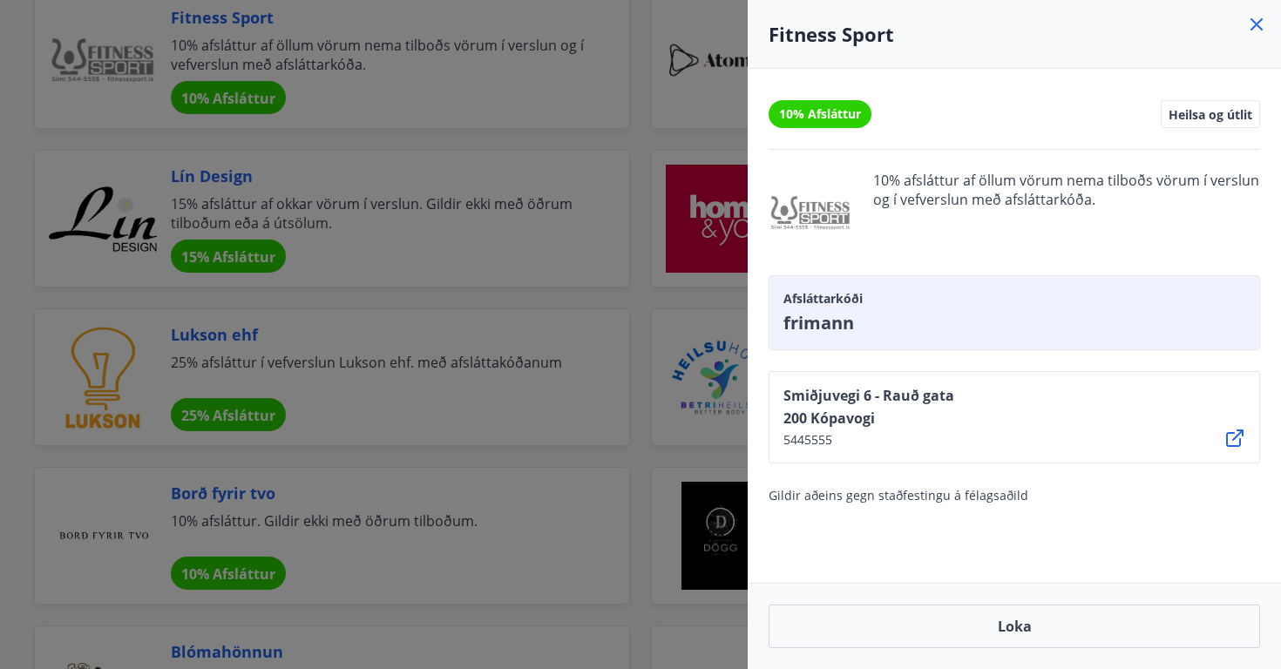
click at [1254, 29] on icon at bounding box center [1256, 24] width 21 height 21
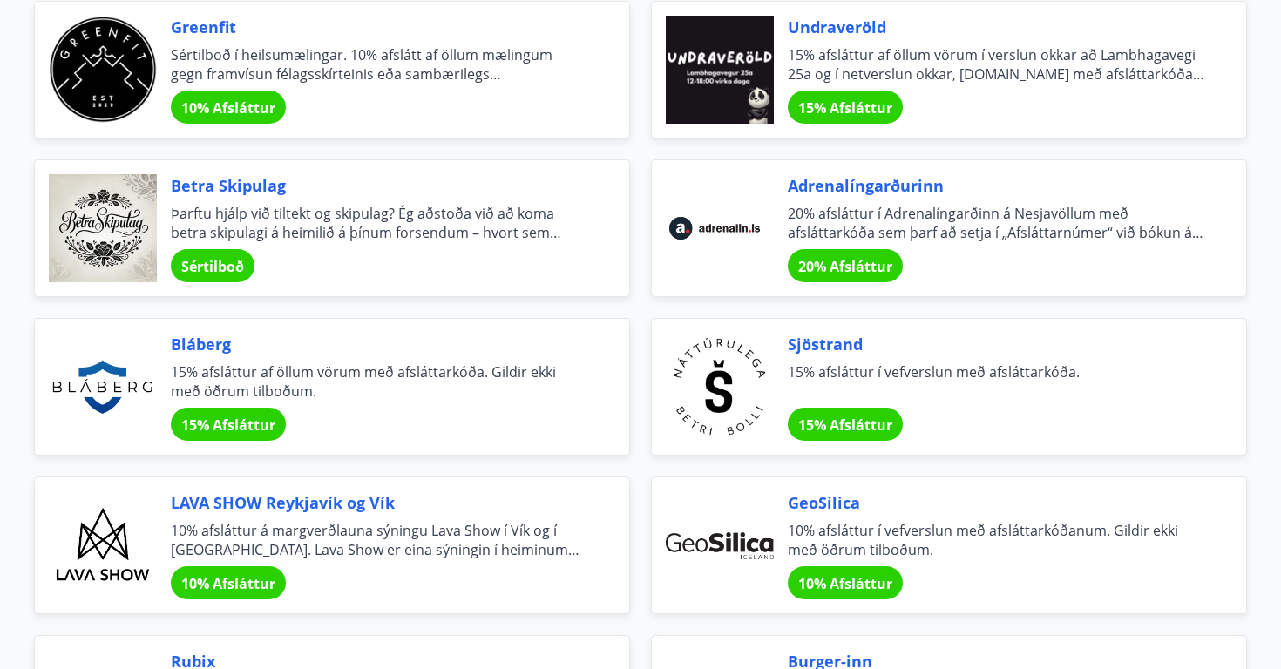
scroll to position [1972, 0]
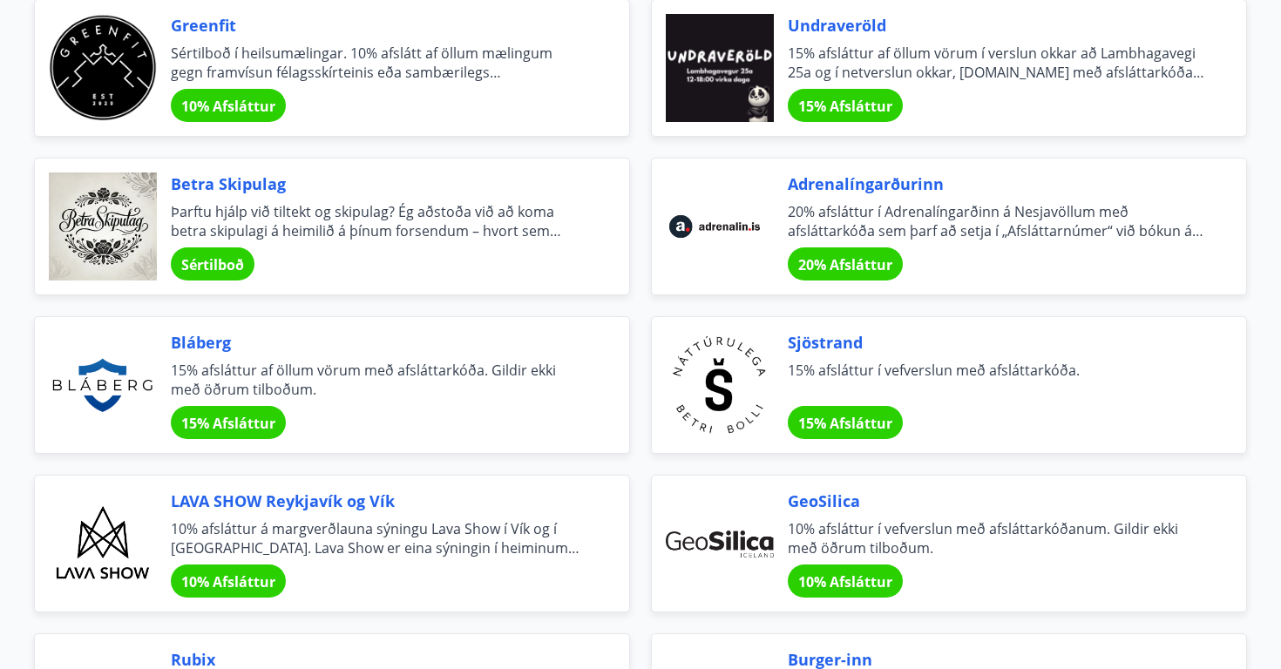
click at [239, 257] on span "Sértilboð" at bounding box center [212, 264] width 63 height 19
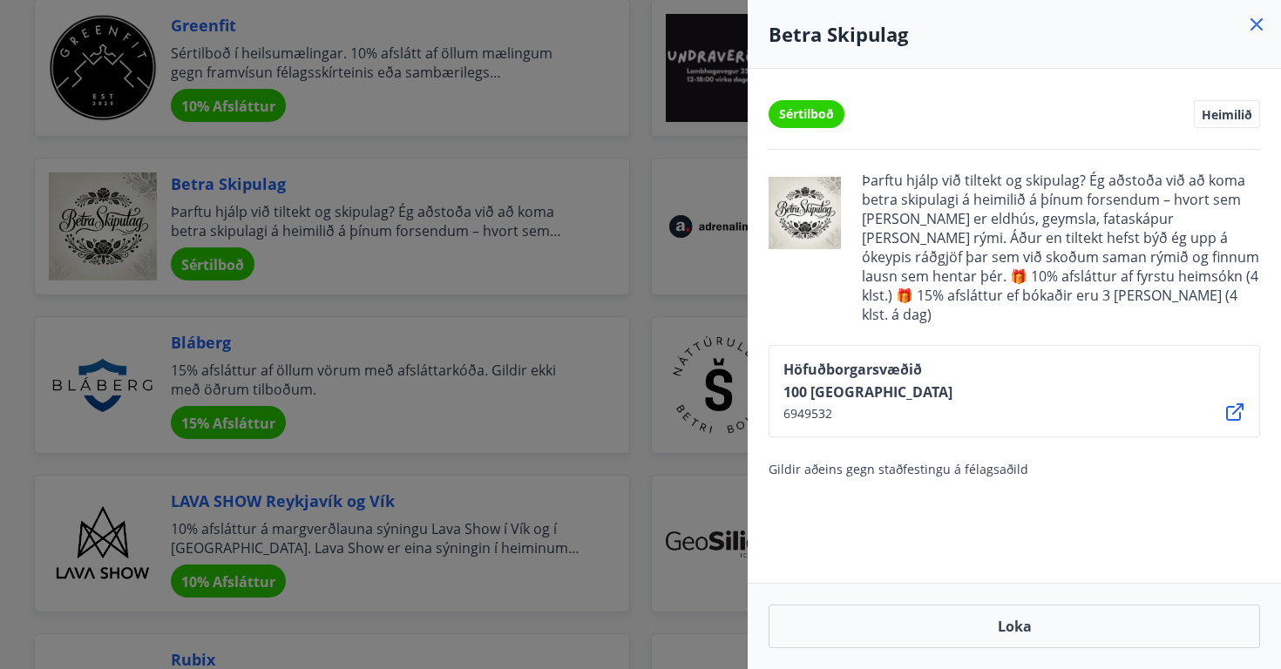
click at [390, 423] on div at bounding box center [640, 334] width 1281 height 669
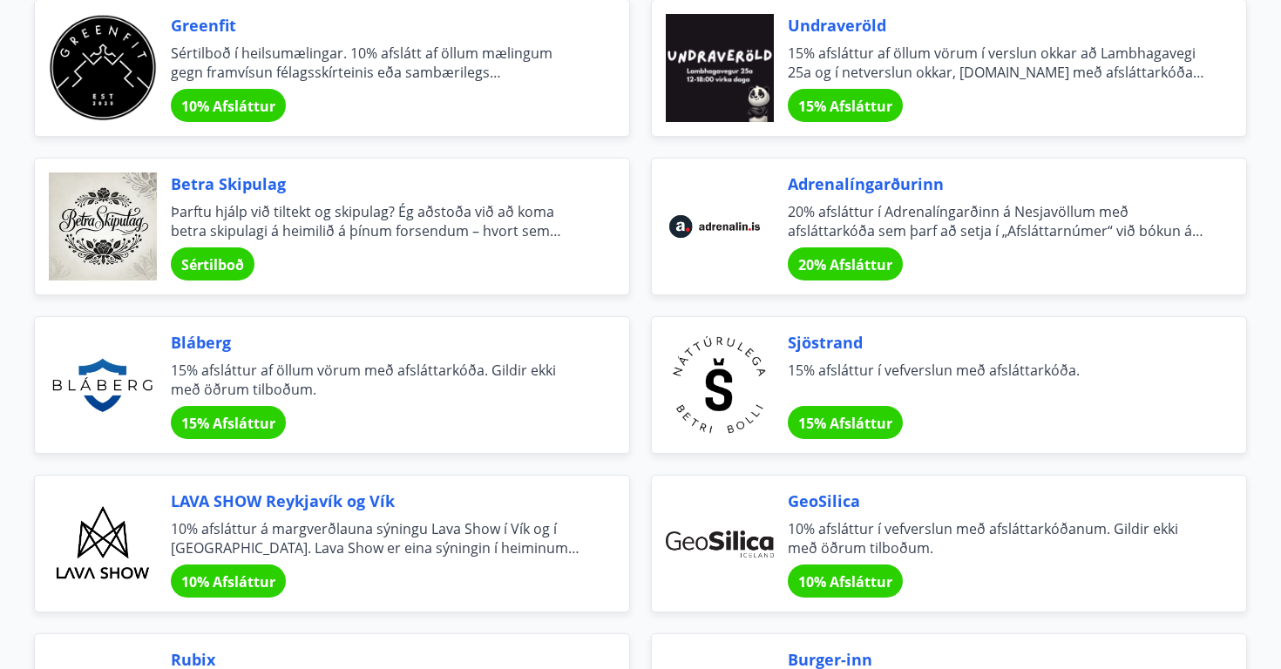
click at [262, 423] on span "15% Afsláttur" at bounding box center [228, 423] width 94 height 19
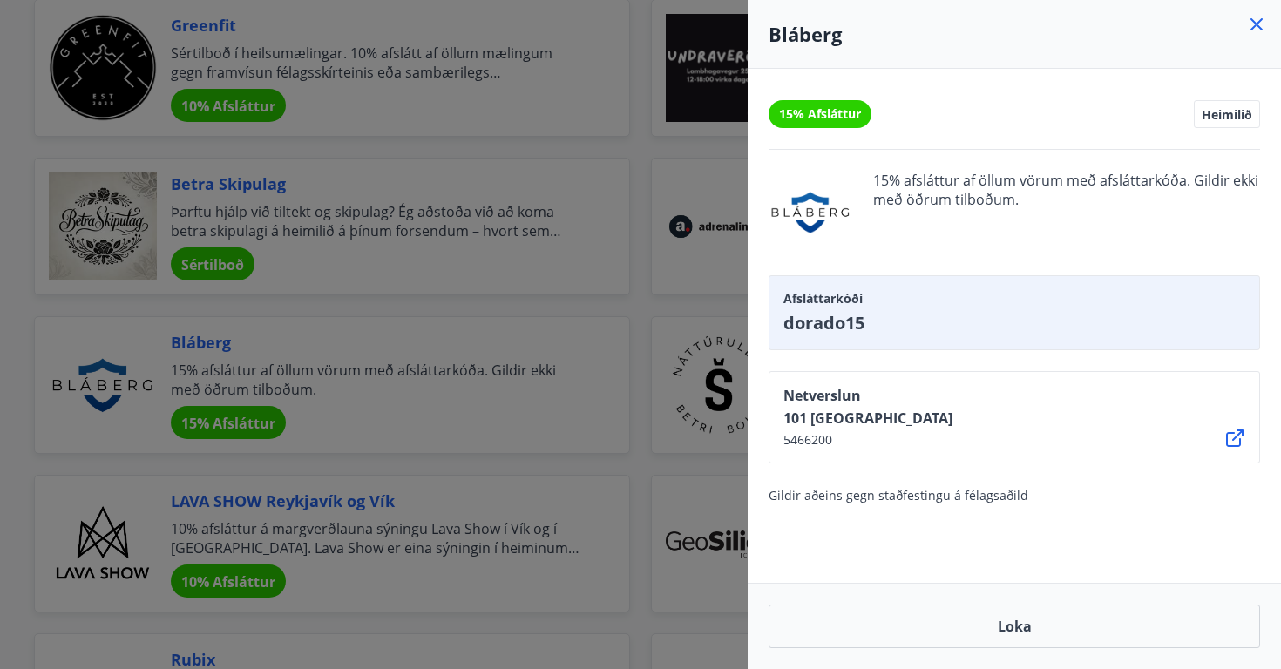
click at [352, 434] on div at bounding box center [640, 334] width 1281 height 669
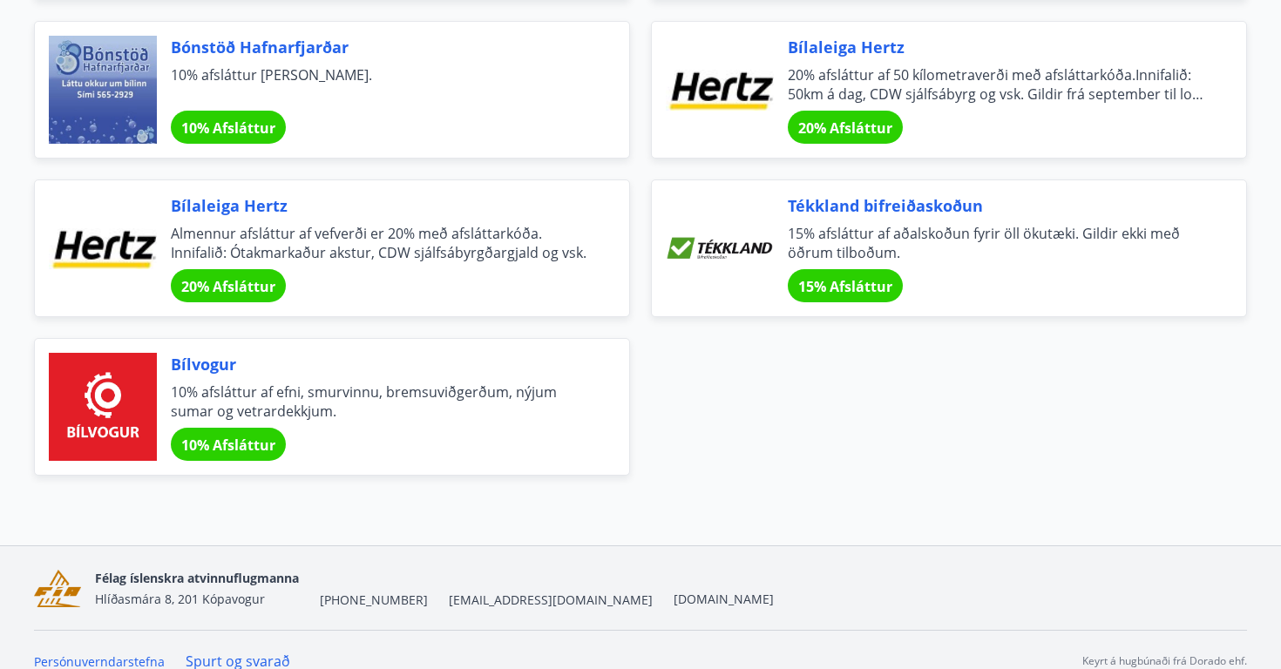
scroll to position [5938, 0]
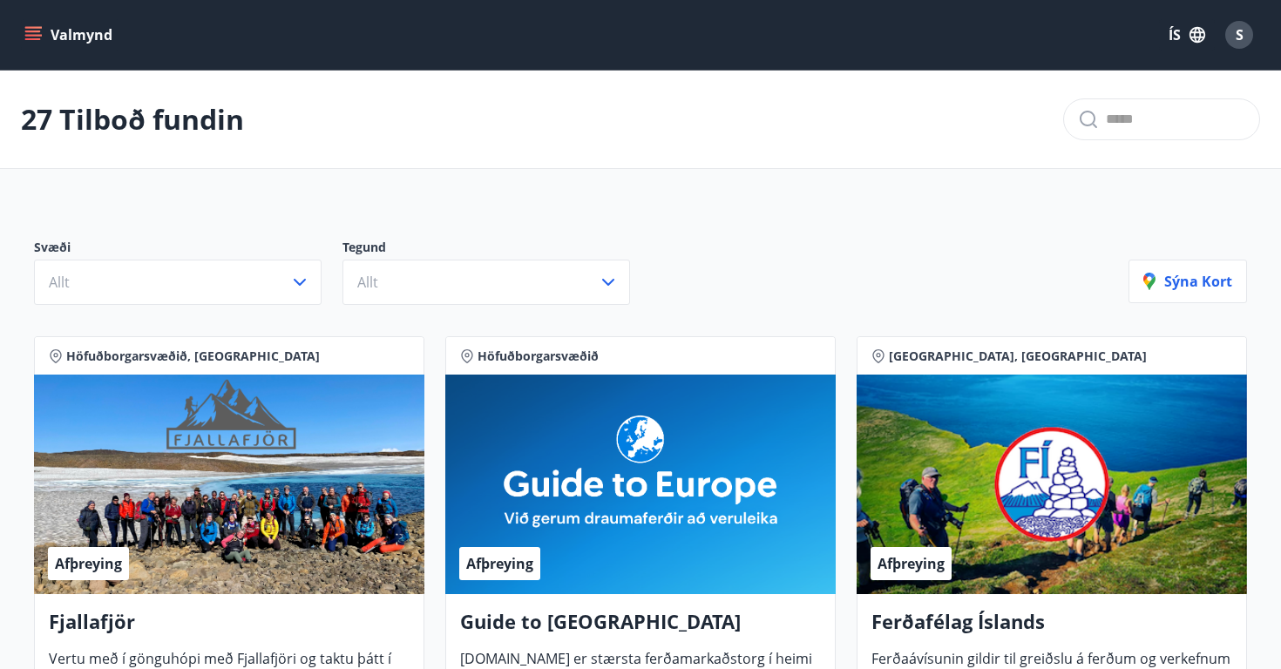
click at [182, 241] on p "Svæði" at bounding box center [188, 249] width 309 height 21
click at [42, 34] on button "Valmynd" at bounding box center [70, 34] width 98 height 31
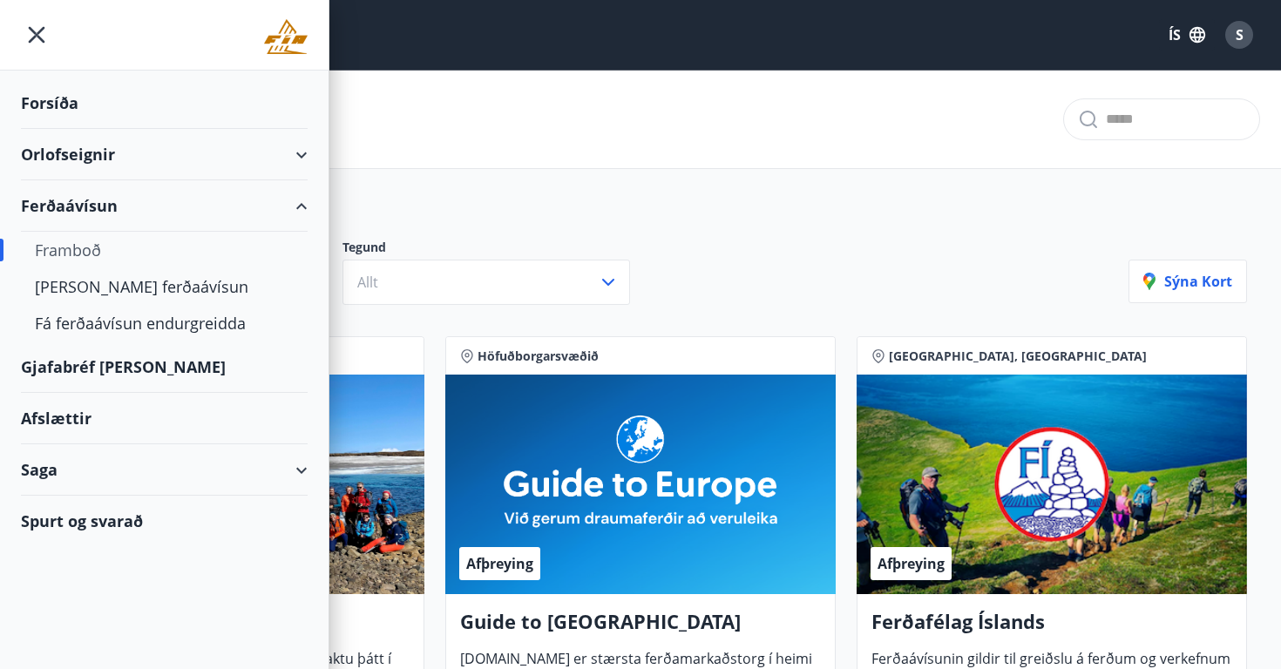
click at [97, 154] on div "Orlofseignir" at bounding box center [164, 154] width 287 height 51
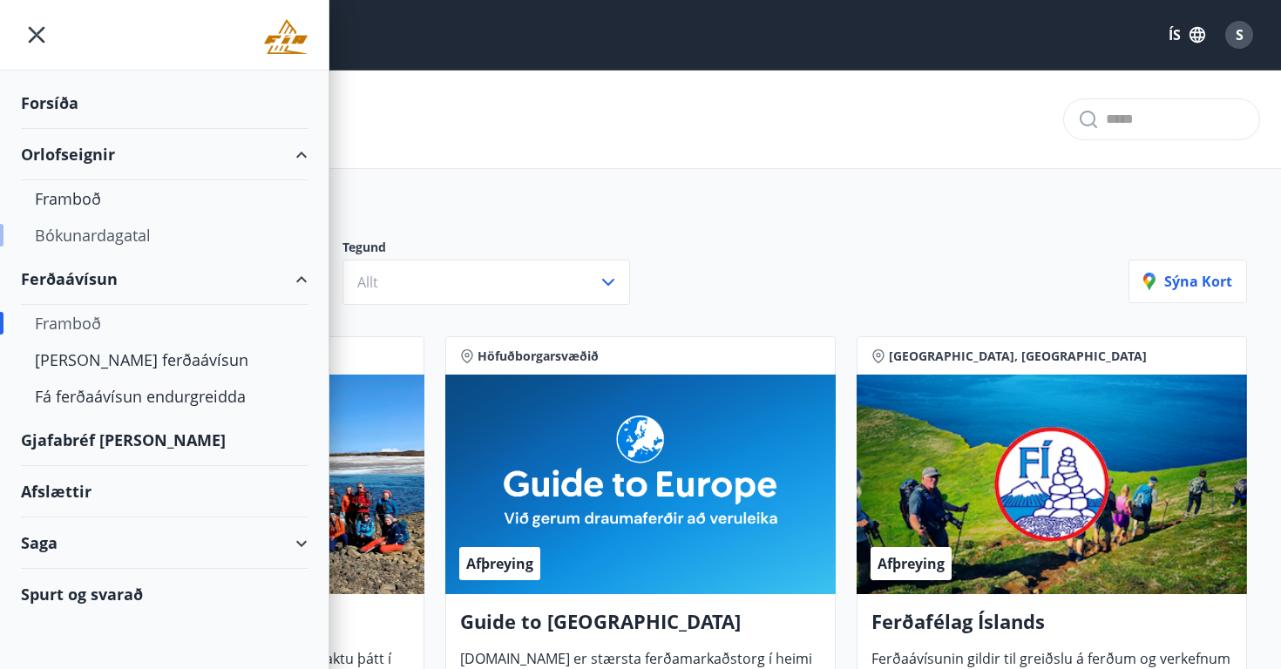
click at [95, 239] on div "Bókunardagatal" at bounding box center [164, 235] width 259 height 37
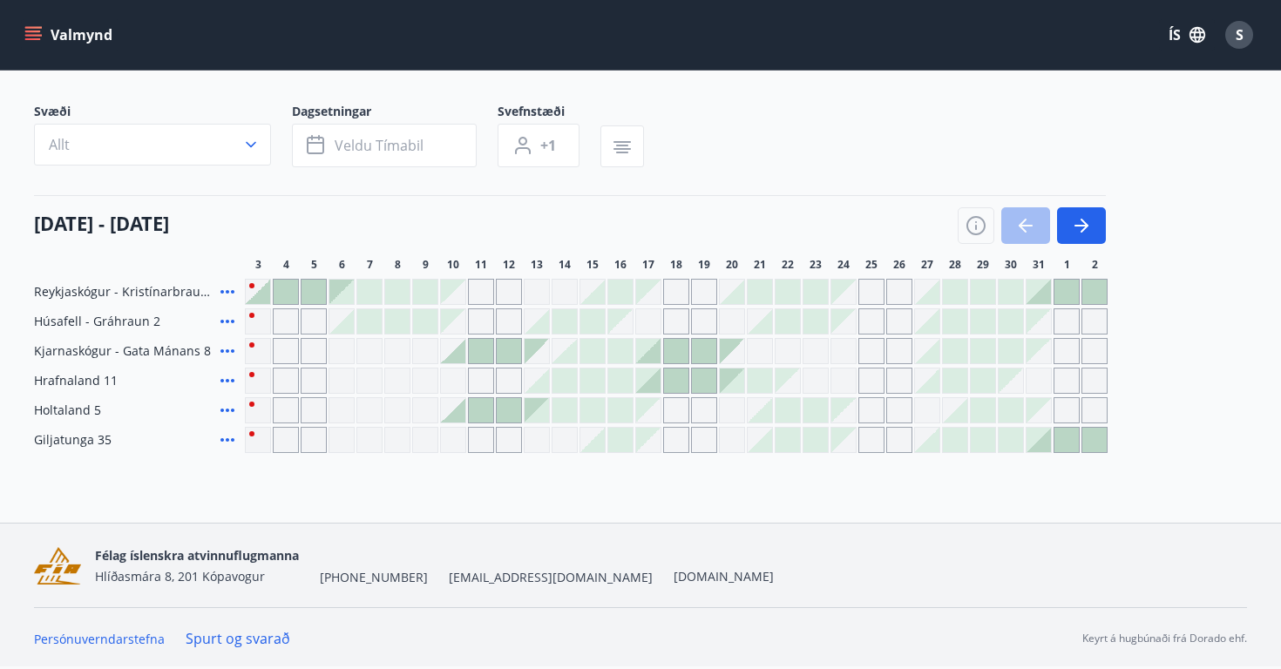
scroll to position [100, 0]
click at [1072, 226] on icon "button" at bounding box center [1081, 225] width 21 height 21
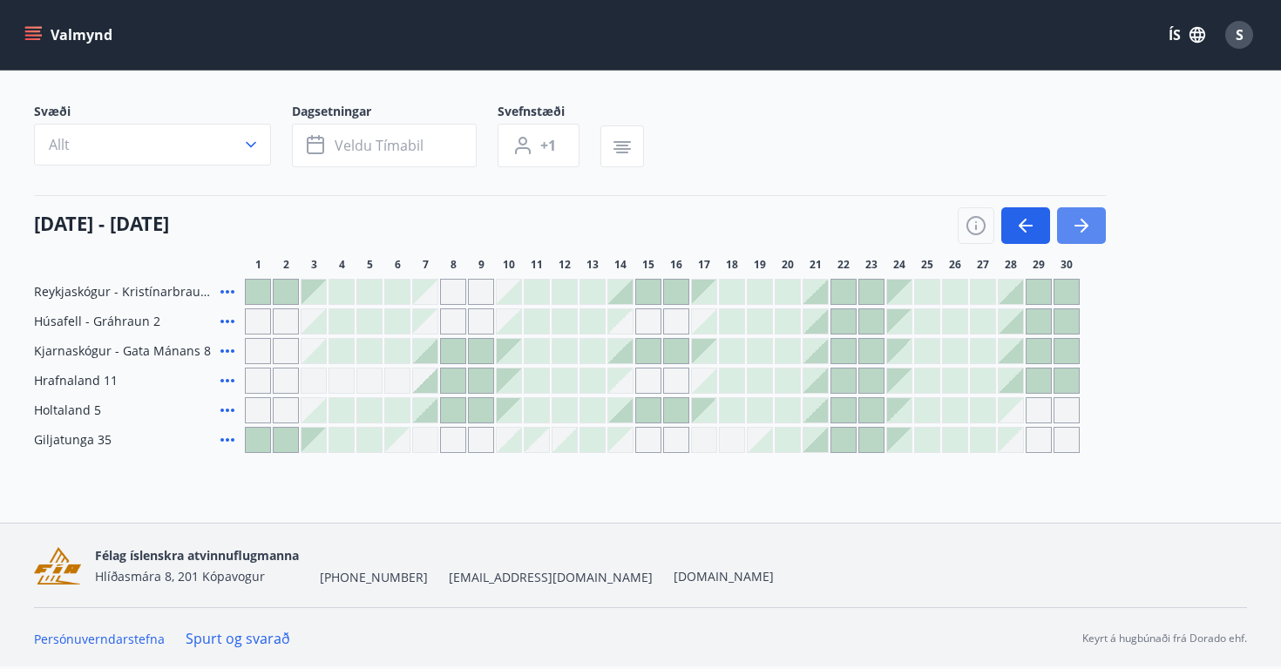
click at [1073, 231] on icon "button" at bounding box center [1081, 225] width 21 height 21
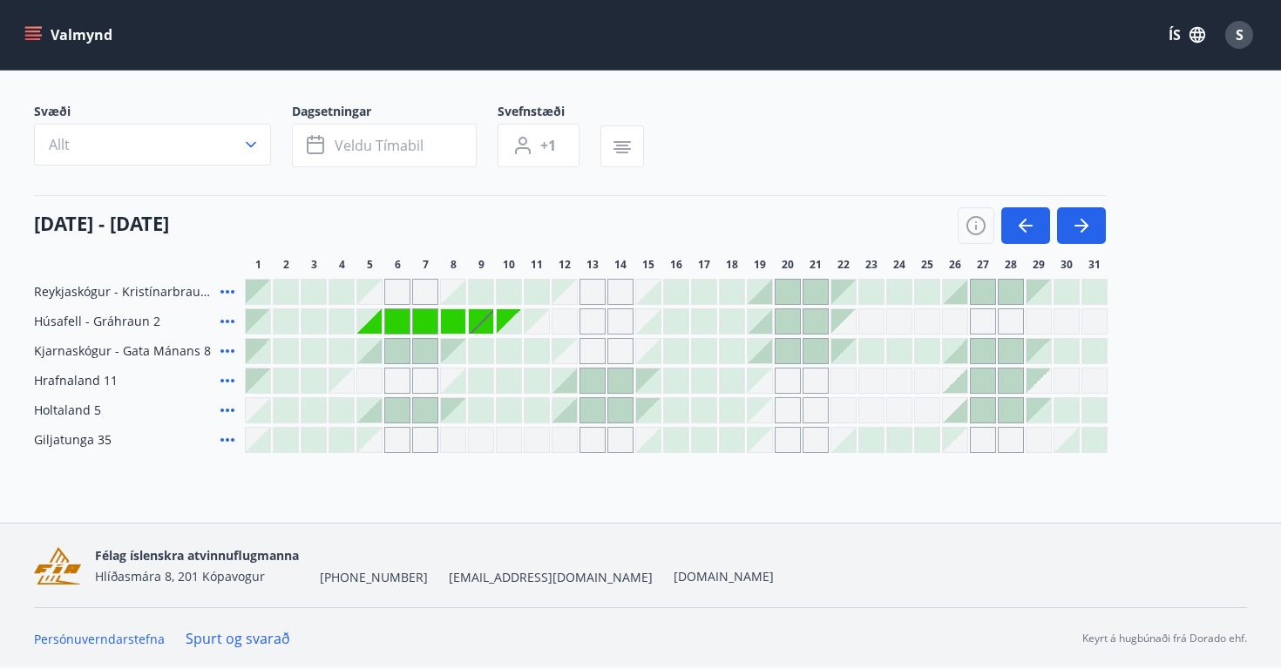
click at [851, 441] on div at bounding box center [843, 440] width 24 height 24
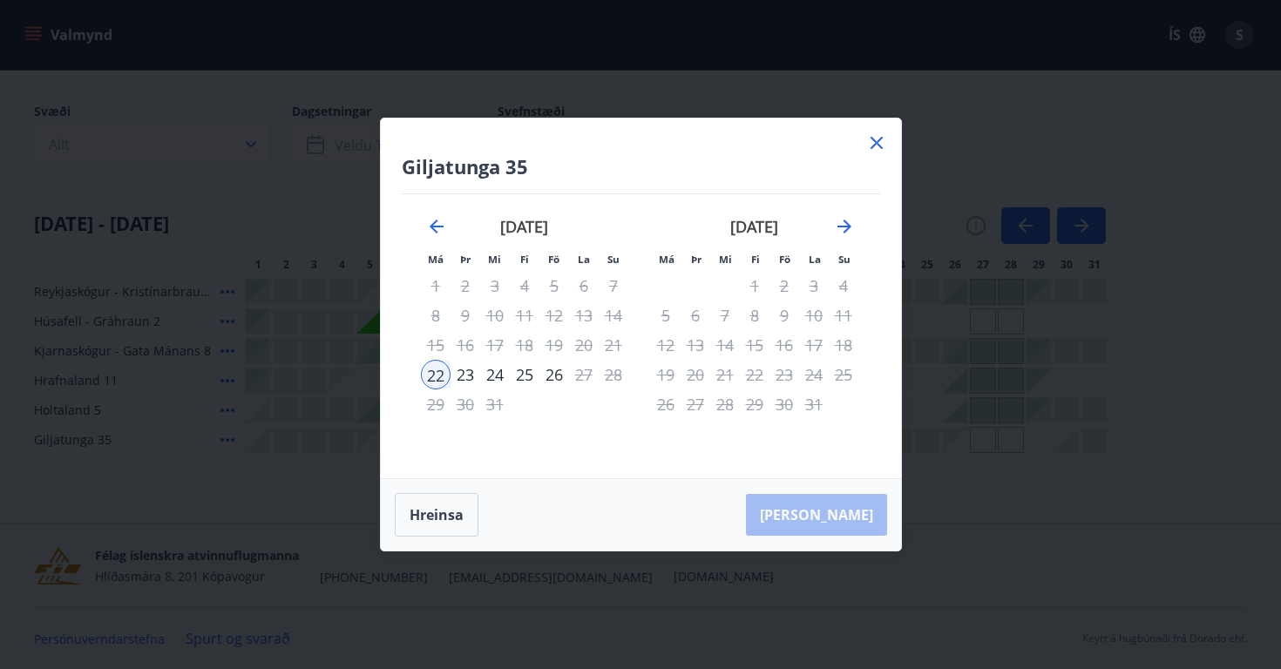
click at [878, 146] on icon at bounding box center [876, 142] width 21 height 21
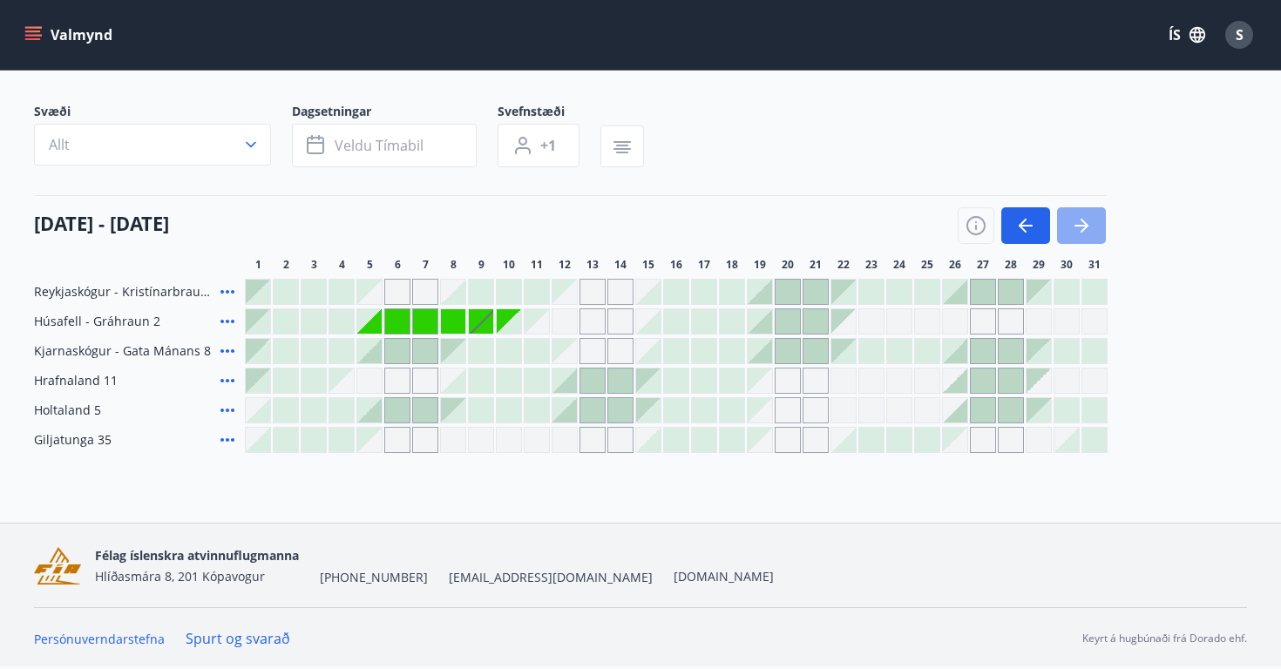
click at [1082, 228] on icon "button" at bounding box center [1081, 225] width 21 height 21
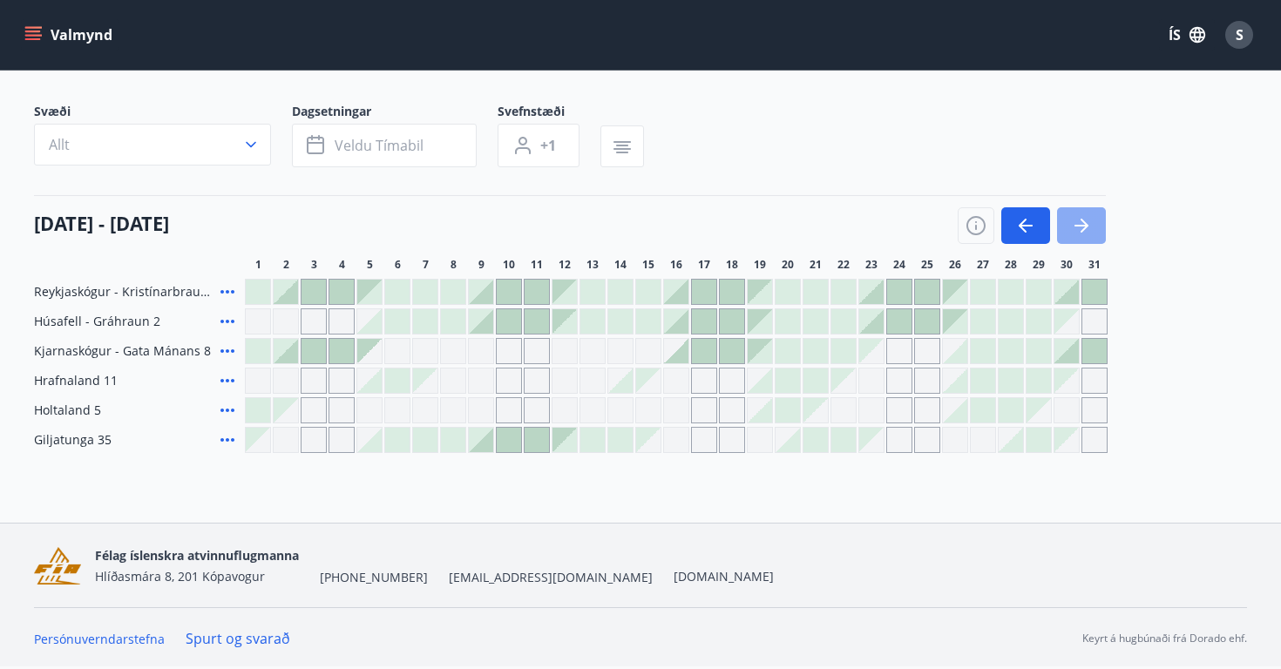
click at [1082, 228] on icon "button" at bounding box center [1081, 225] width 21 height 21
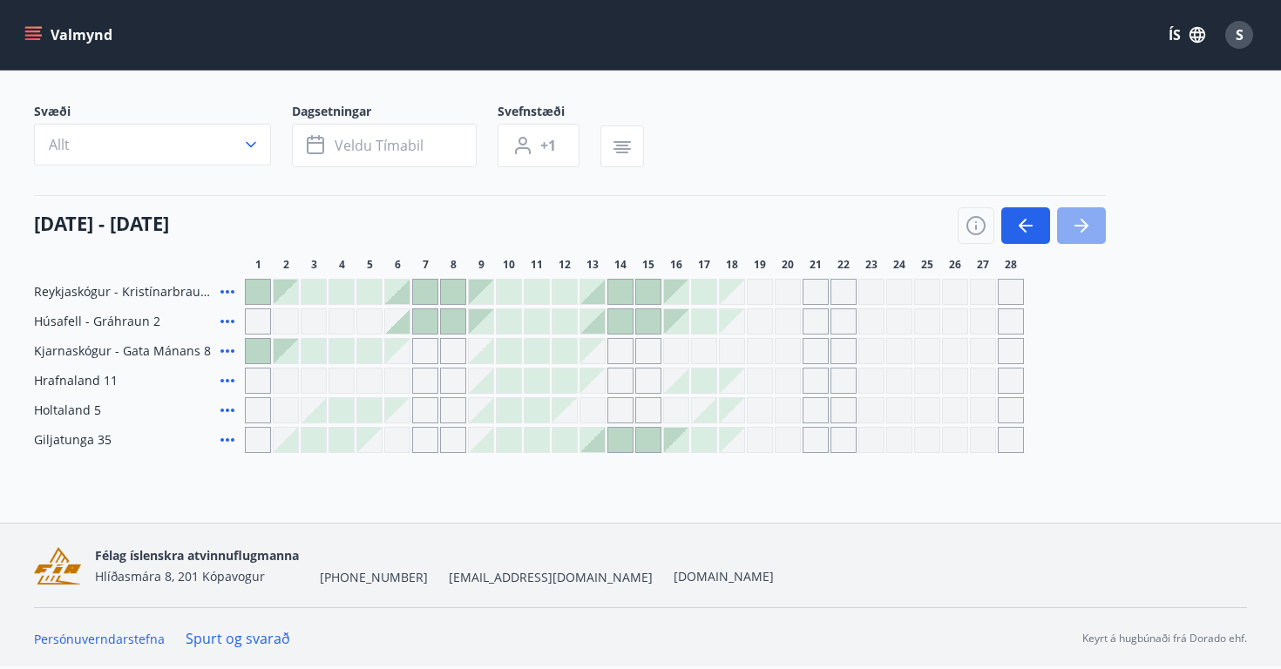
click at [1082, 228] on icon "button" at bounding box center [1081, 225] width 21 height 21
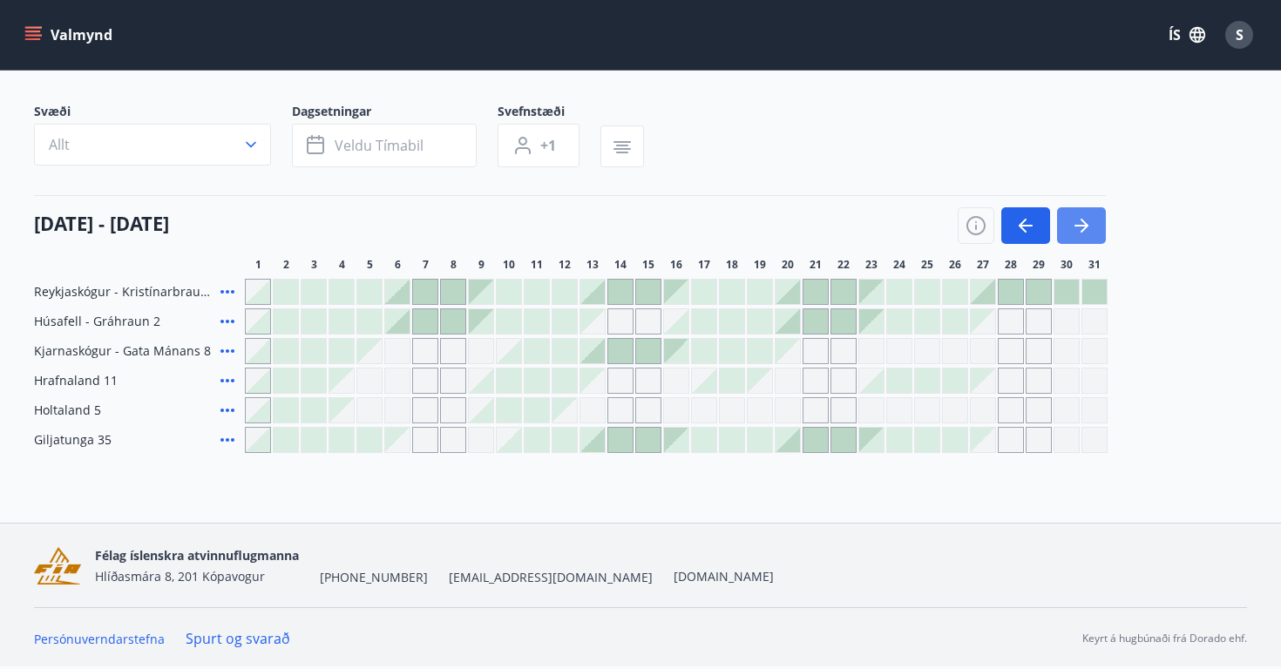
click at [1082, 227] on icon "button" at bounding box center [1081, 225] width 21 height 21
